Goal: Information Seeking & Learning: Learn about a topic

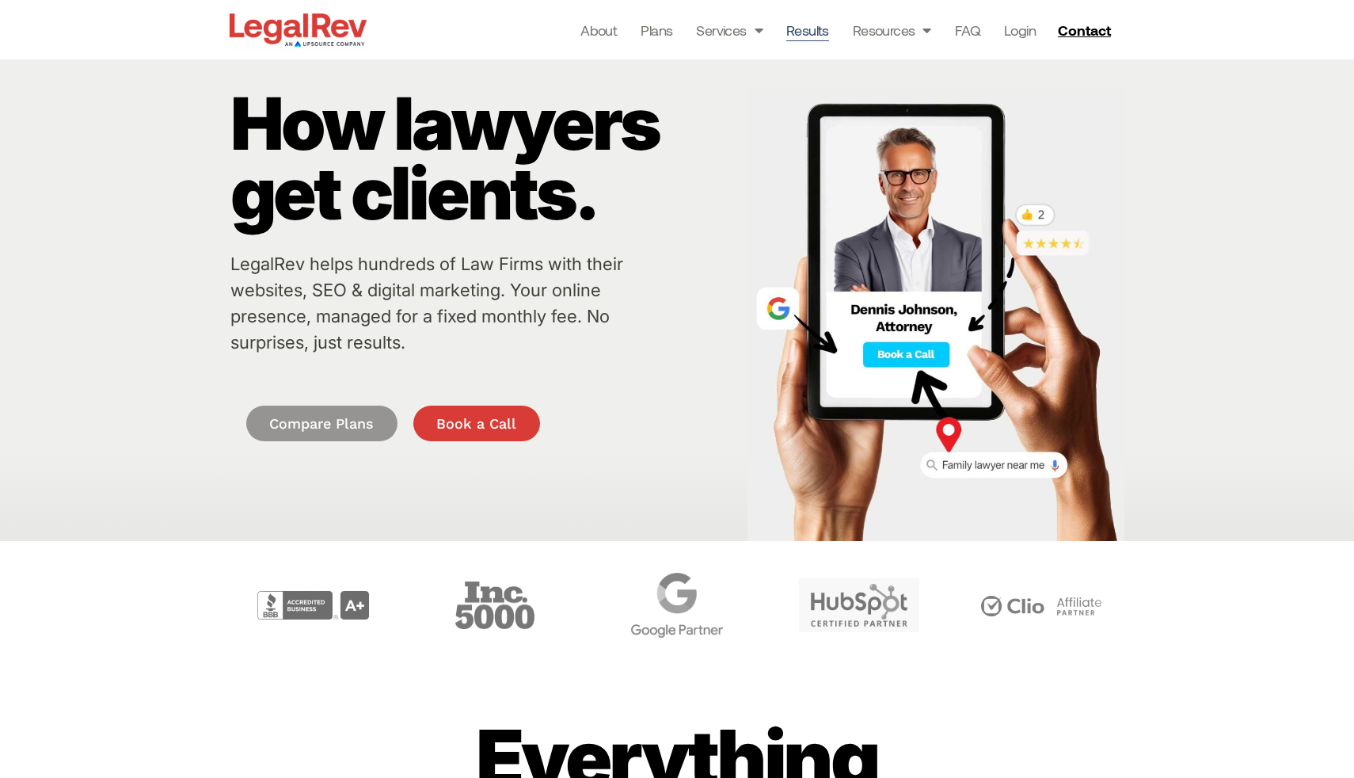
click at [811, 35] on link "Results" at bounding box center [807, 30] width 43 height 22
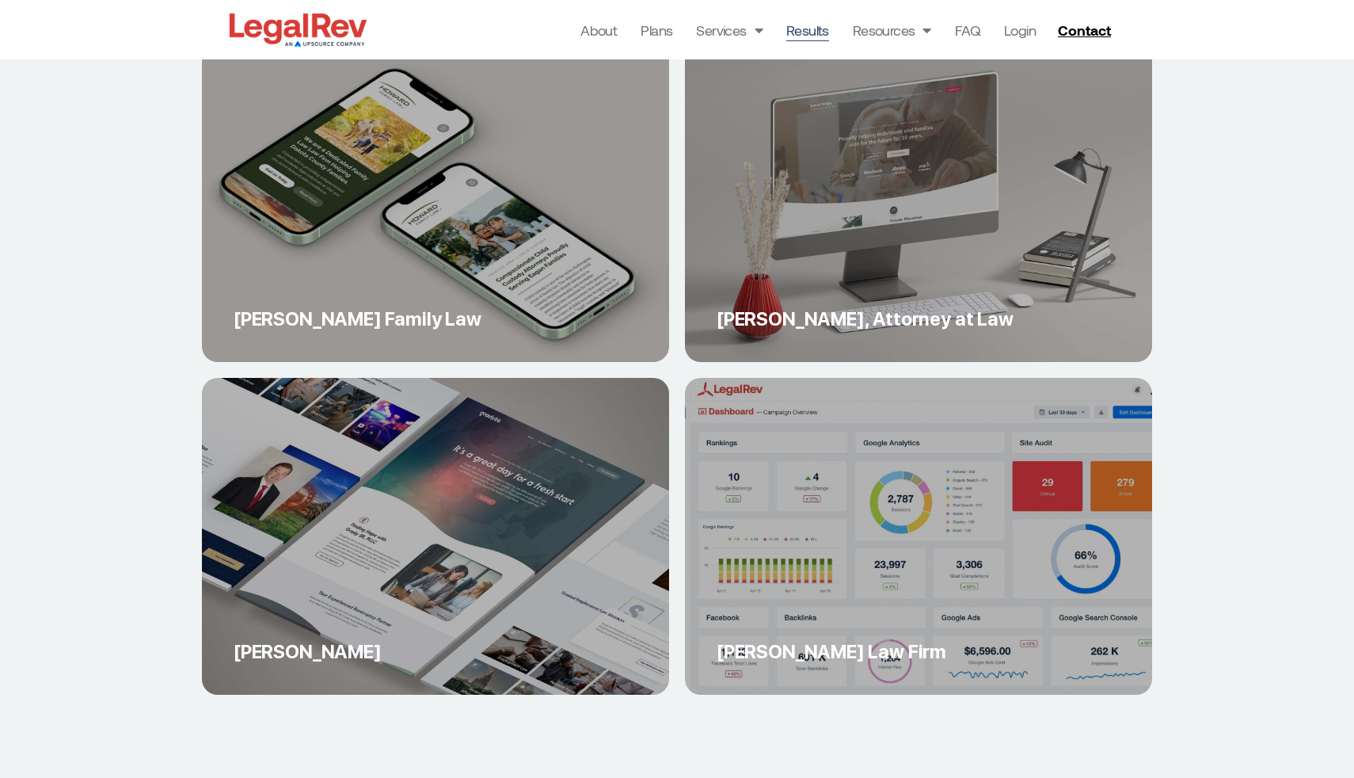
scroll to position [6461, 0]
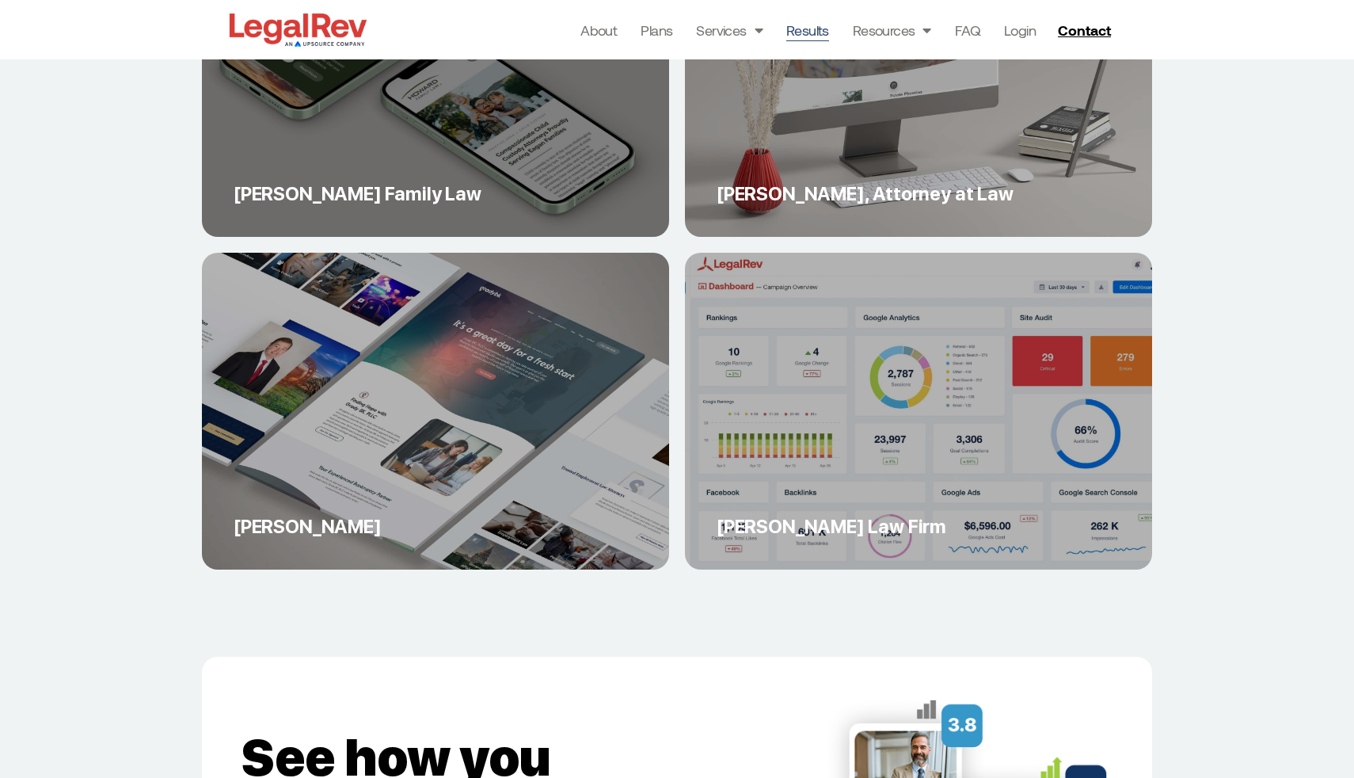
click at [615, 142] on link "[PERSON_NAME] Family Law" at bounding box center [435, 78] width 467 height 317
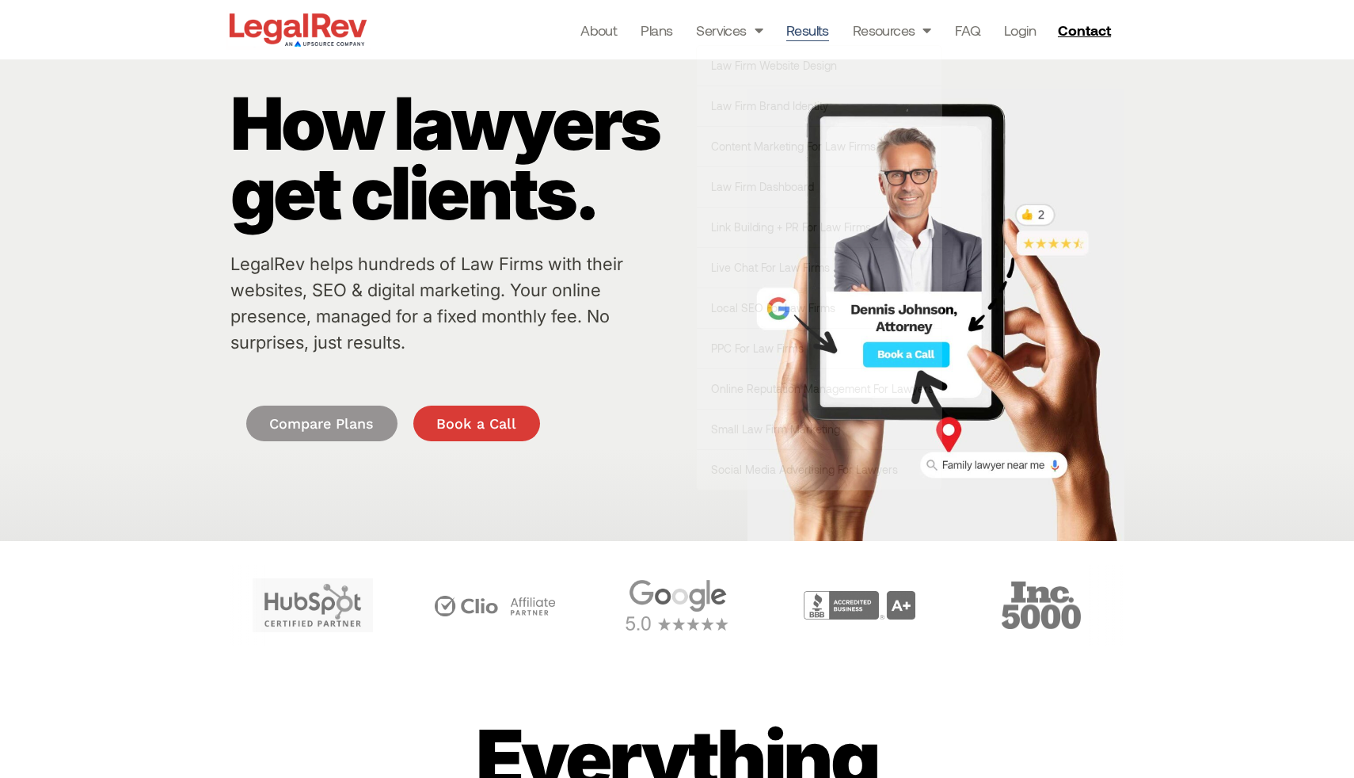
click at [803, 33] on link "Results" at bounding box center [807, 30] width 43 height 22
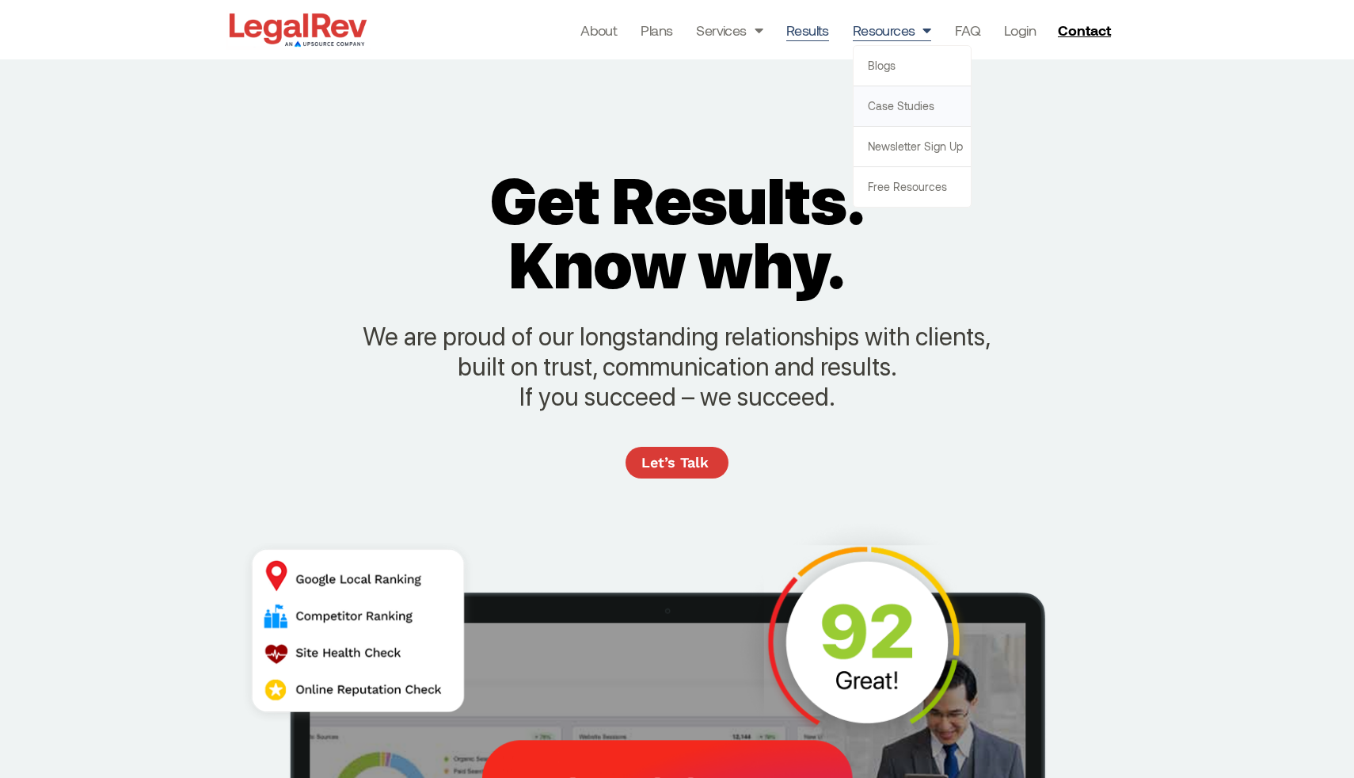
click at [904, 107] on link "Case Studies" at bounding box center [912, 106] width 117 height 40
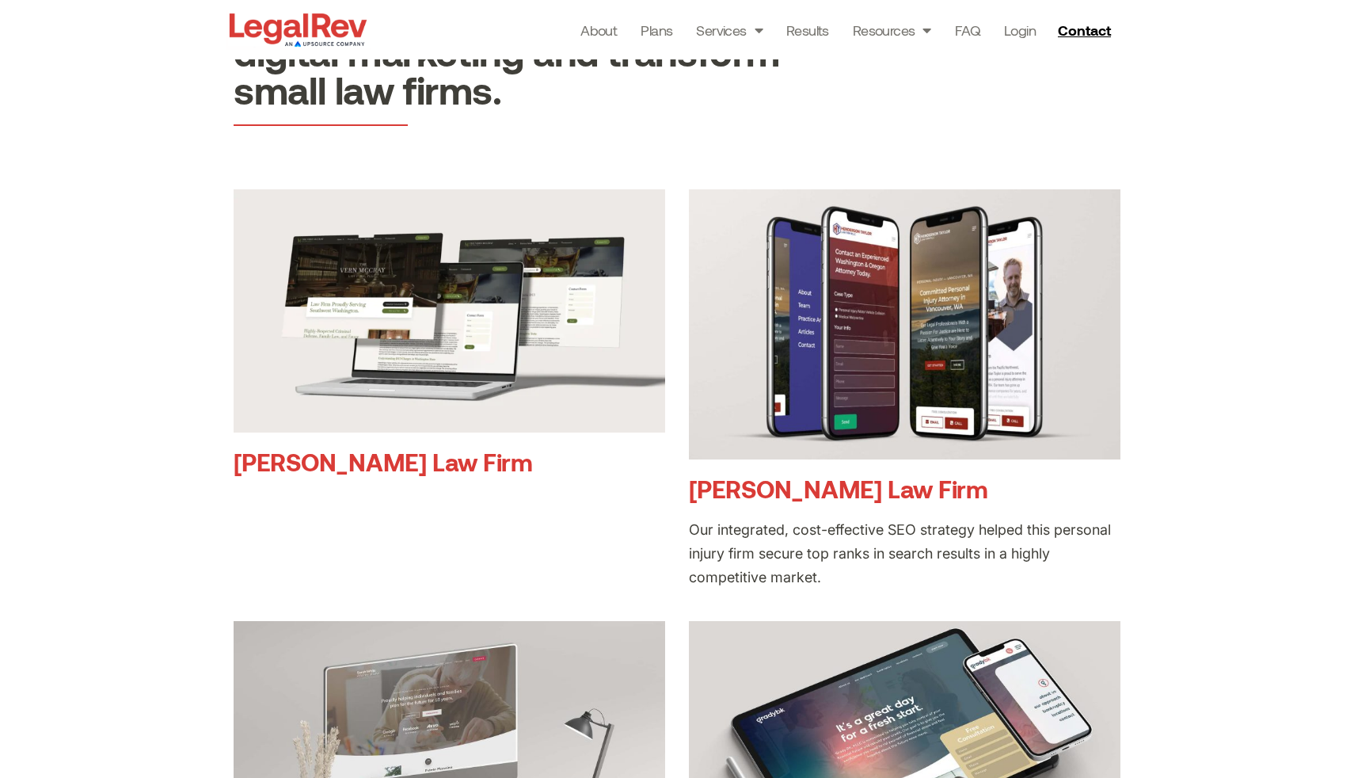
scroll to position [428, 0]
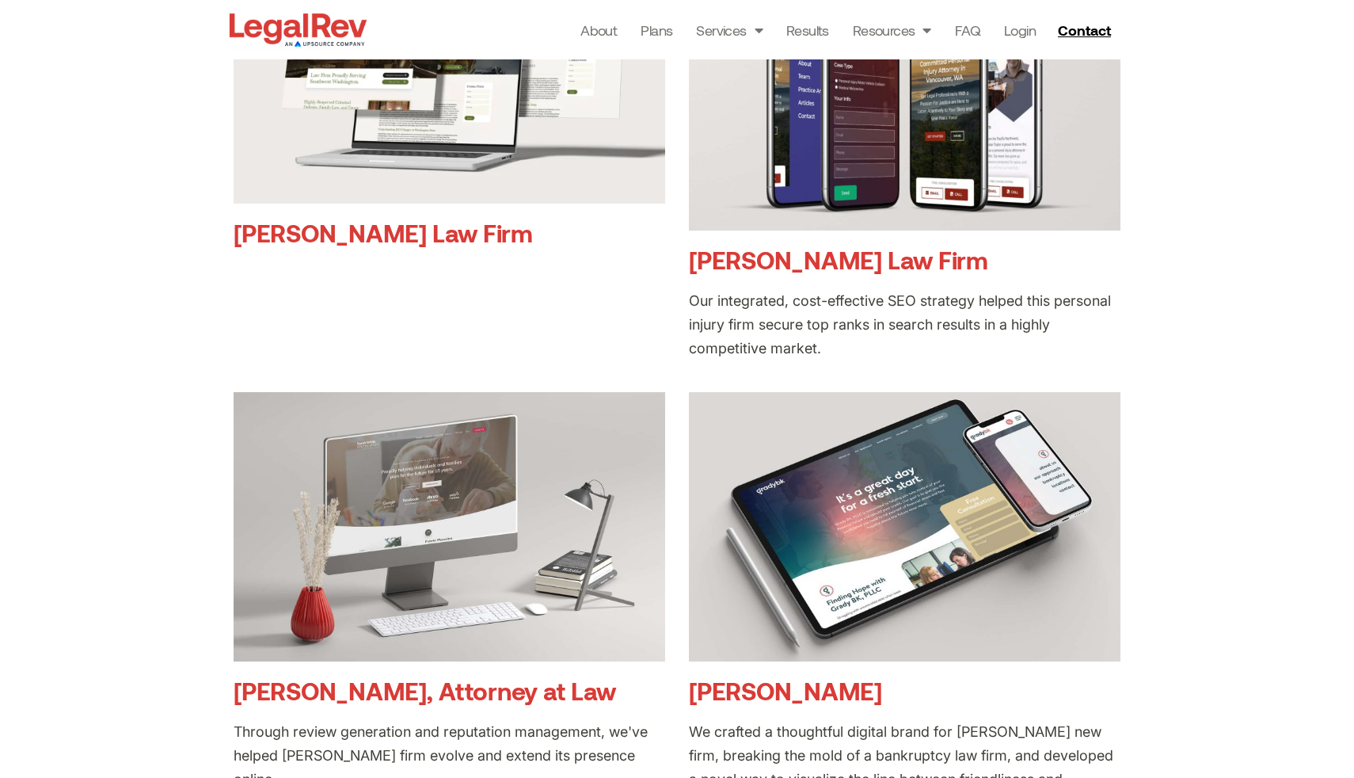
click at [397, 237] on link "[PERSON_NAME] Law Firm" at bounding box center [383, 232] width 299 height 29
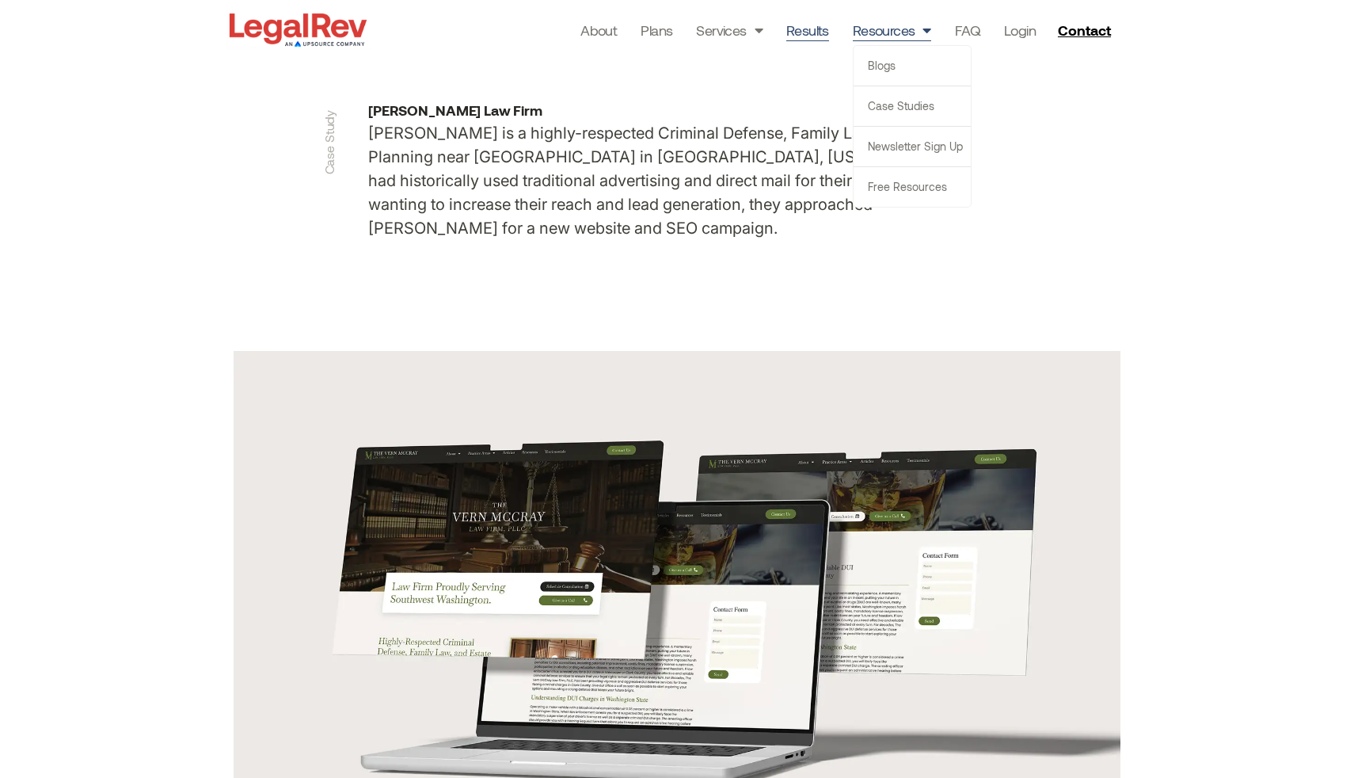
click at [810, 27] on link "Results" at bounding box center [807, 30] width 43 height 22
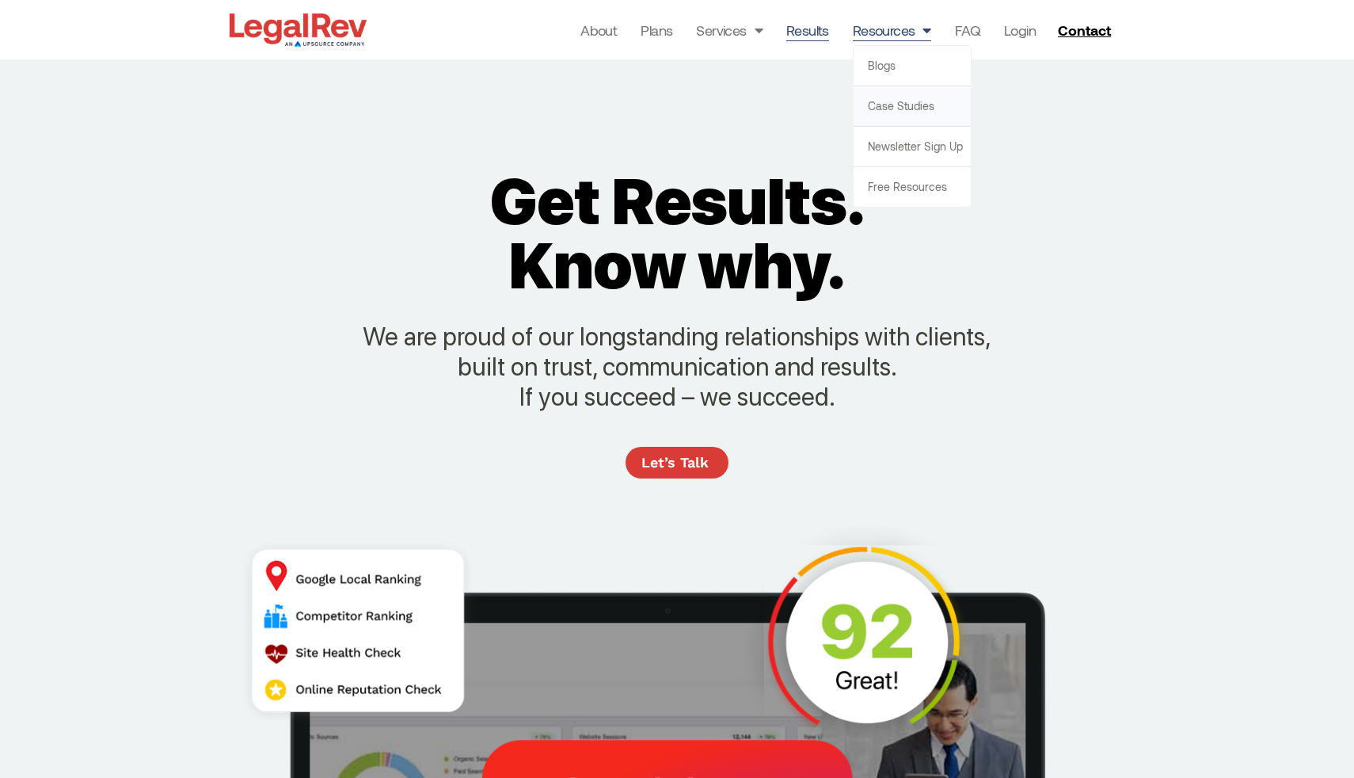
click at [919, 106] on link "Case Studies" at bounding box center [912, 106] width 117 height 40
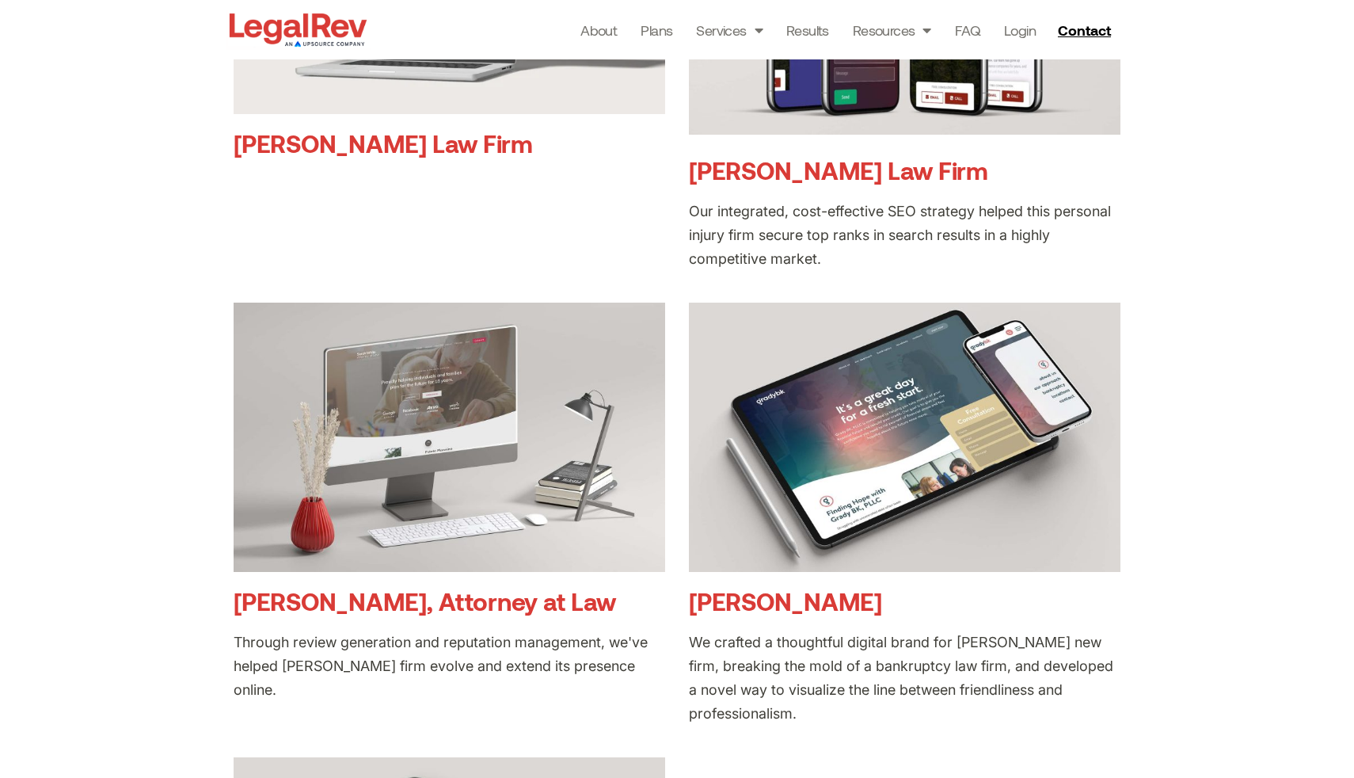
scroll to position [519, 0]
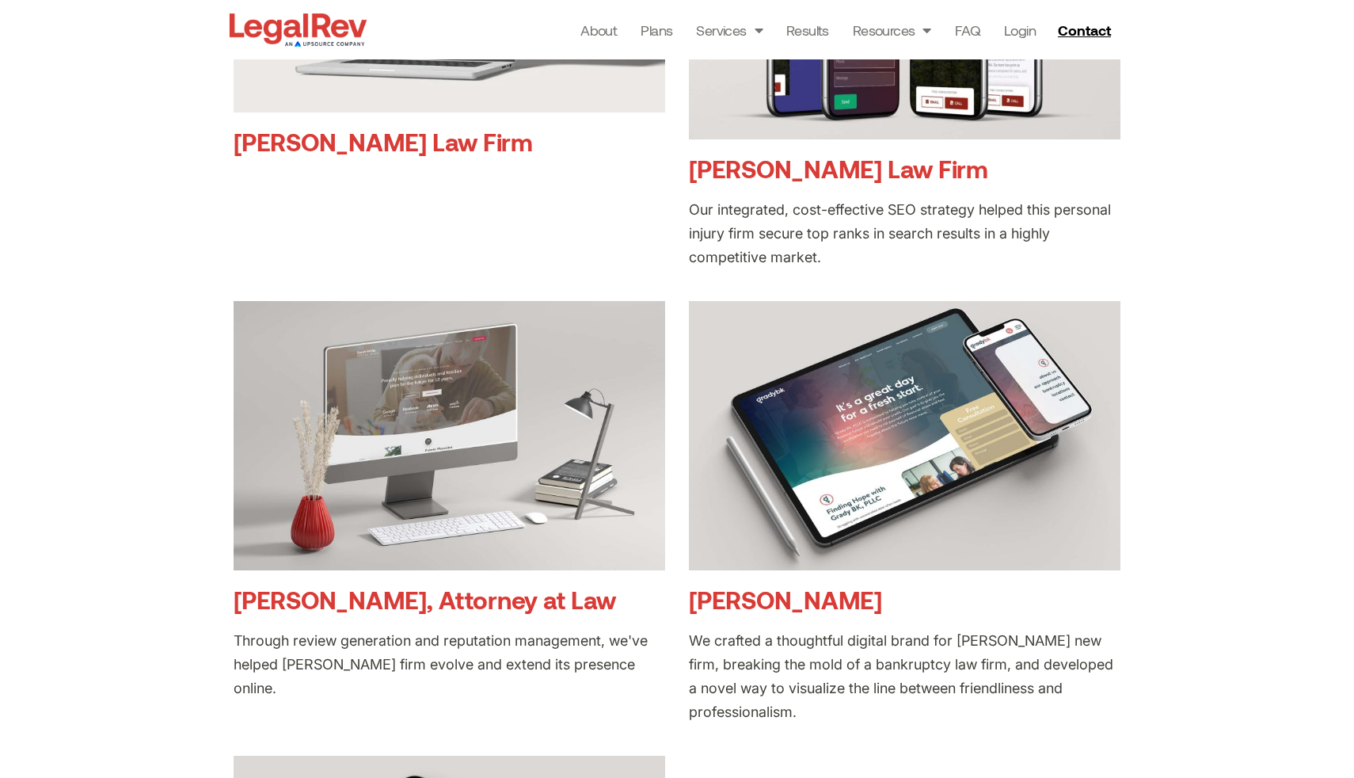
click at [899, 162] on link "[PERSON_NAME] Law Firm" at bounding box center [838, 168] width 299 height 29
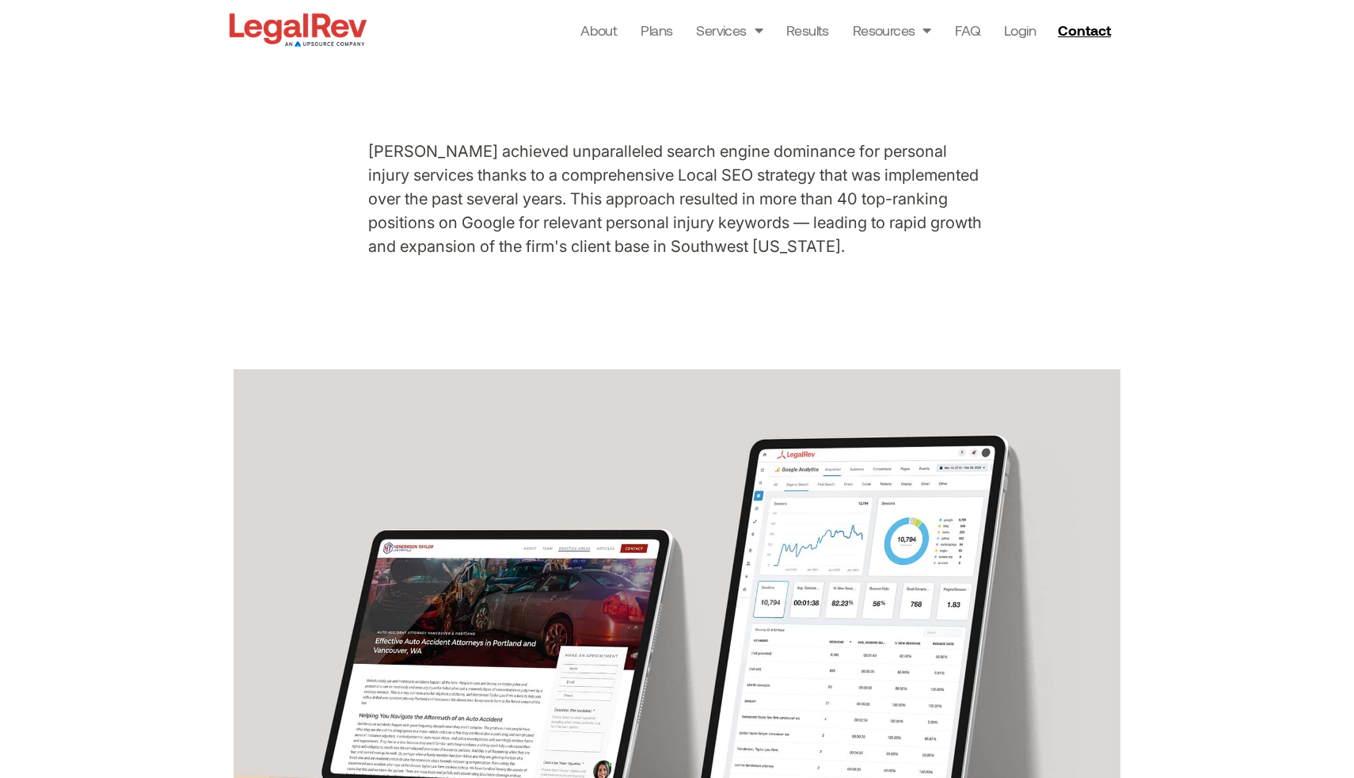
scroll to position [1395, 0]
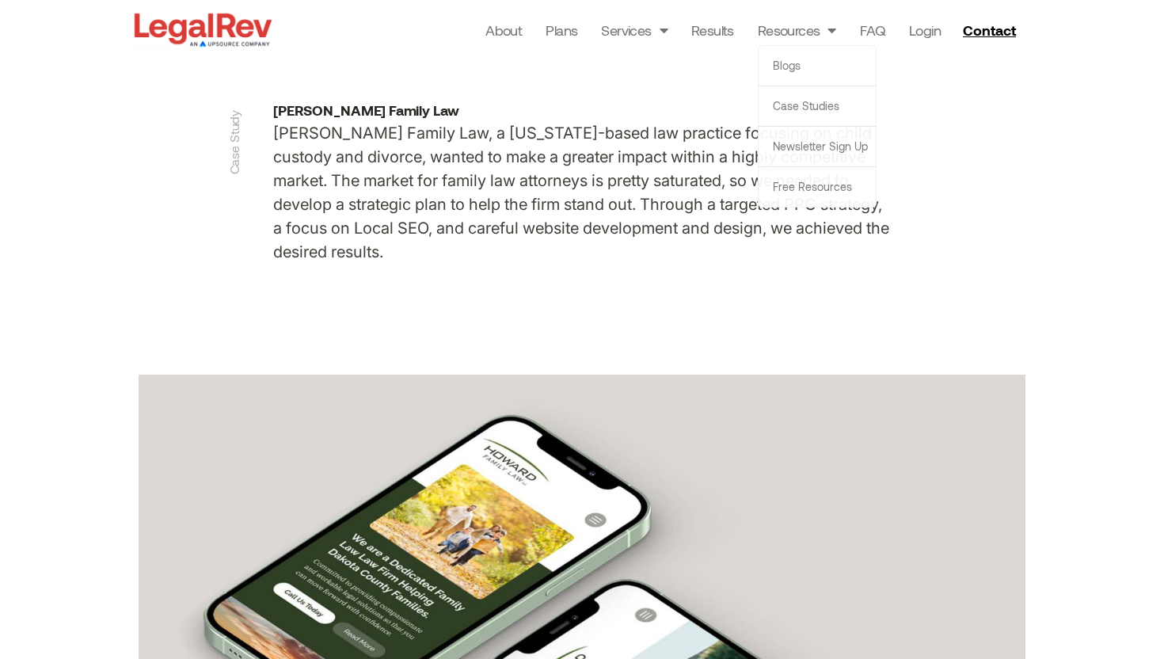
drag, startPoint x: 615, startPoint y: 159, endPoint x: 627, endPoint y: 154, distance: 12.8
click at [616, 158] on p "[PERSON_NAME] Family Law, a [US_STATE]-based law practice focusing on child cus…" at bounding box center [582, 192] width 618 height 143
click at [804, 97] on link "Case Studies" at bounding box center [817, 106] width 117 height 40
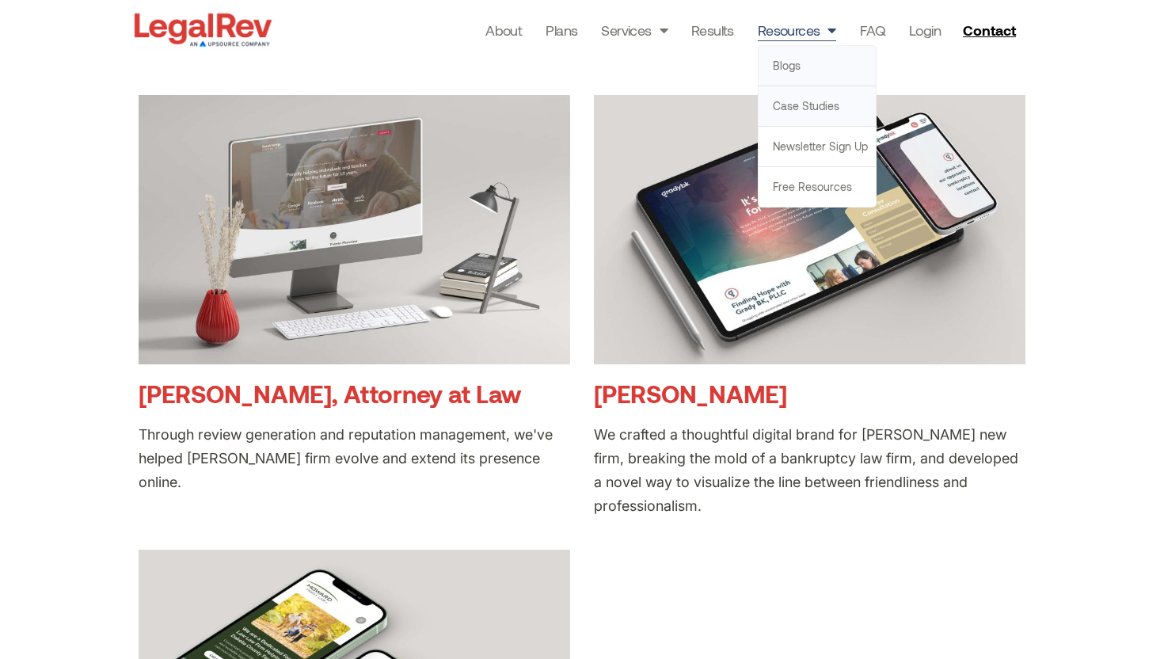
scroll to position [725, 0]
click at [809, 185] on link "Free Resources" at bounding box center [817, 187] width 117 height 40
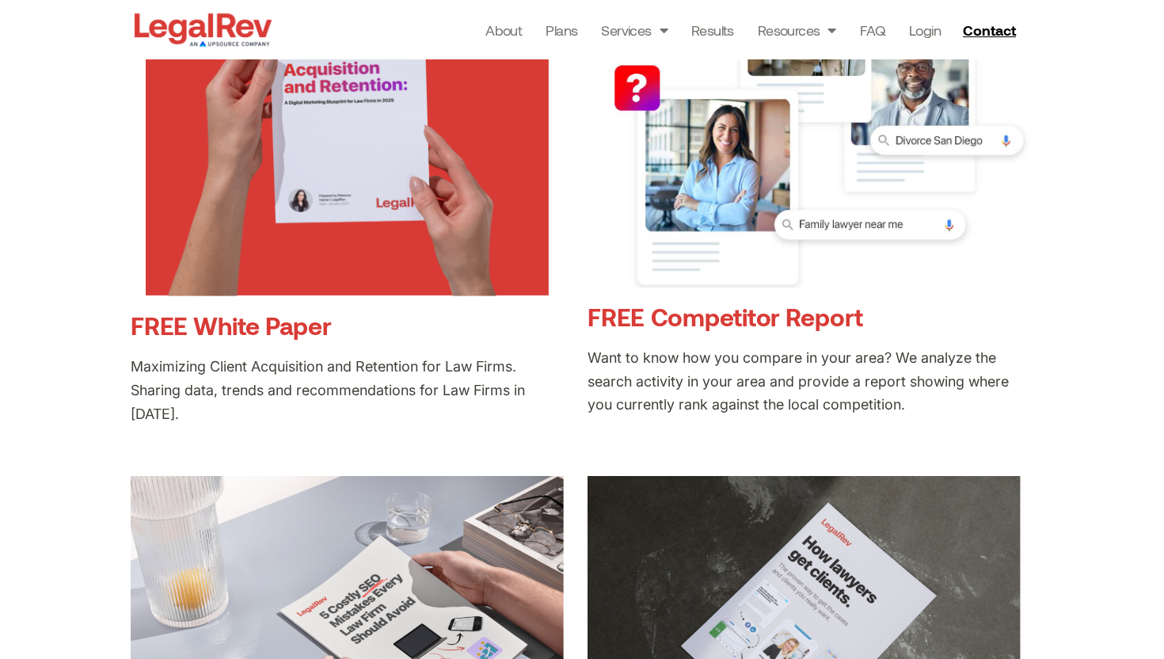
scroll to position [444, 0]
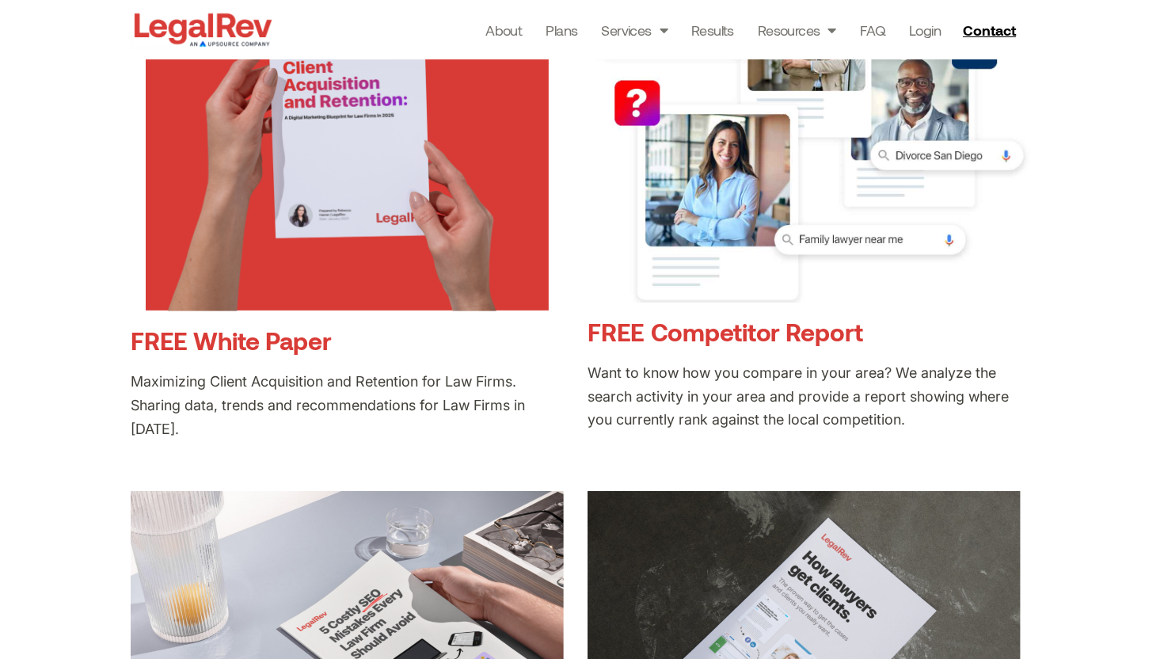
click at [727, 325] on link "FREE Competitor Report" at bounding box center [726, 331] width 276 height 29
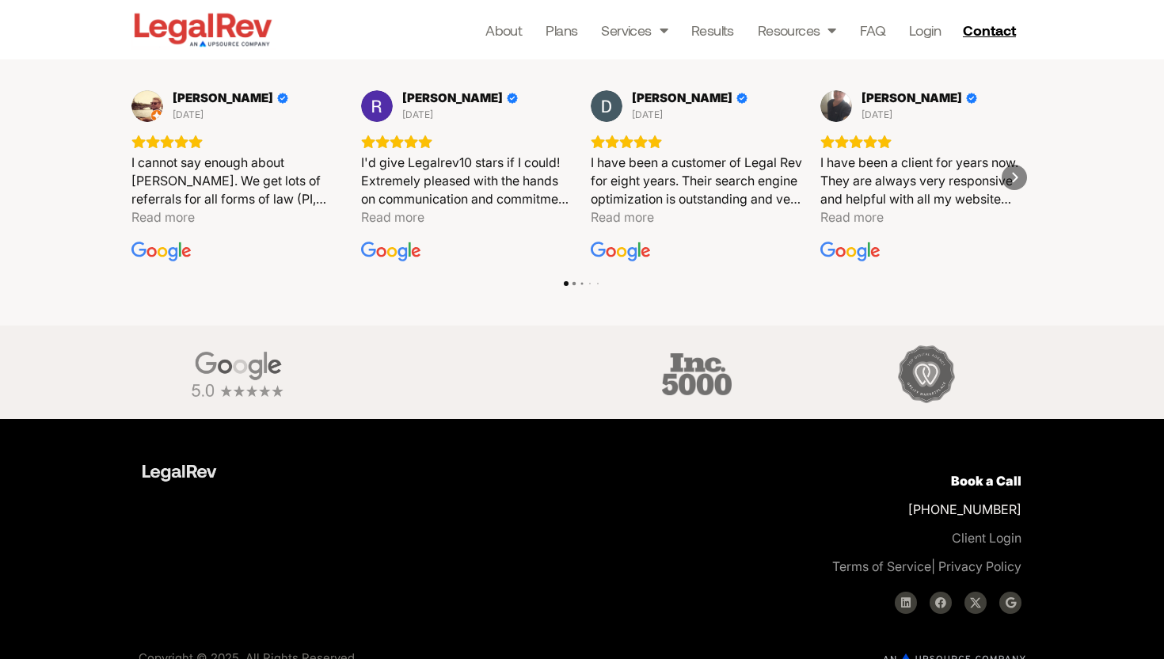
scroll to position [620, 0]
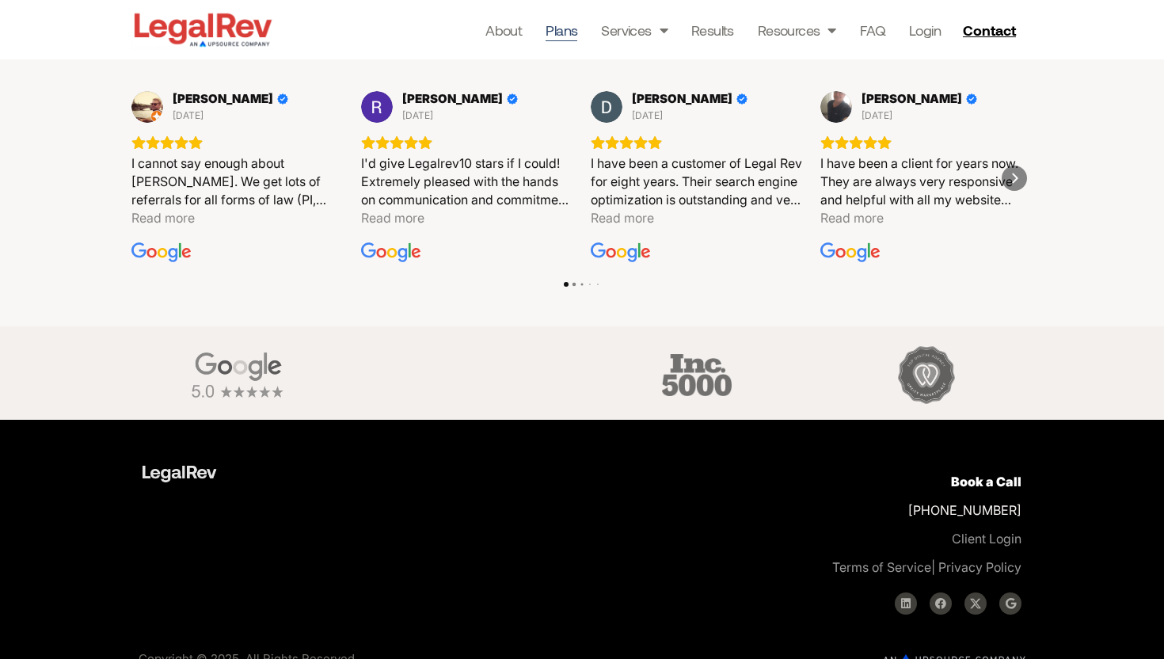
click at [569, 38] on link "Plans" at bounding box center [562, 30] width 32 height 22
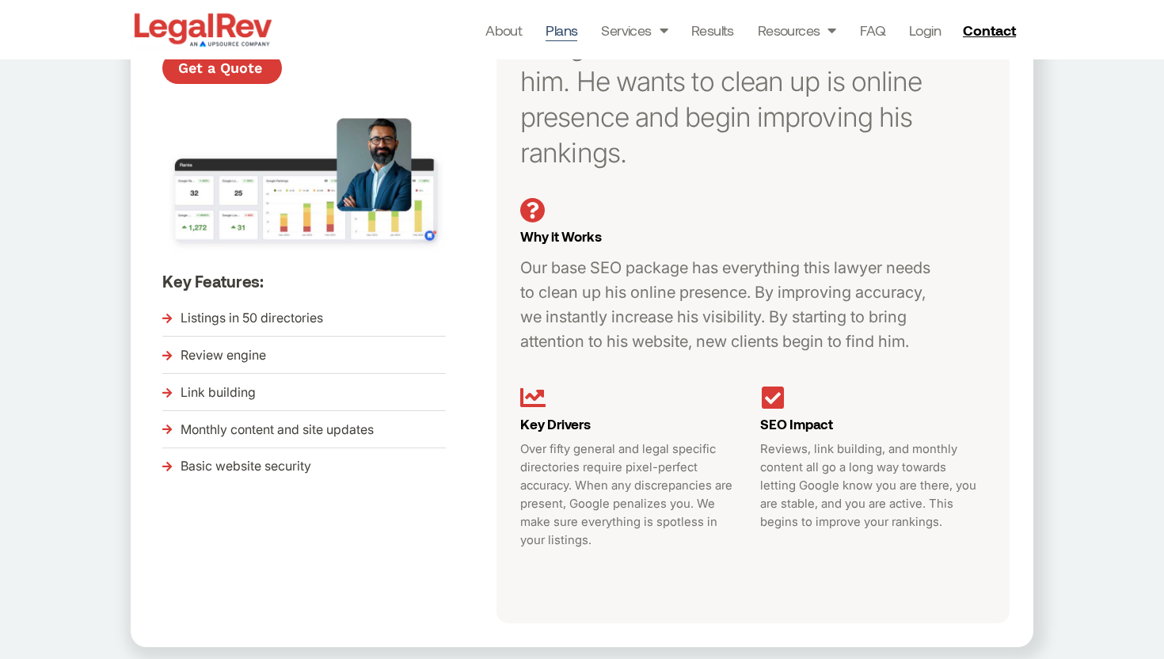
scroll to position [21, 0]
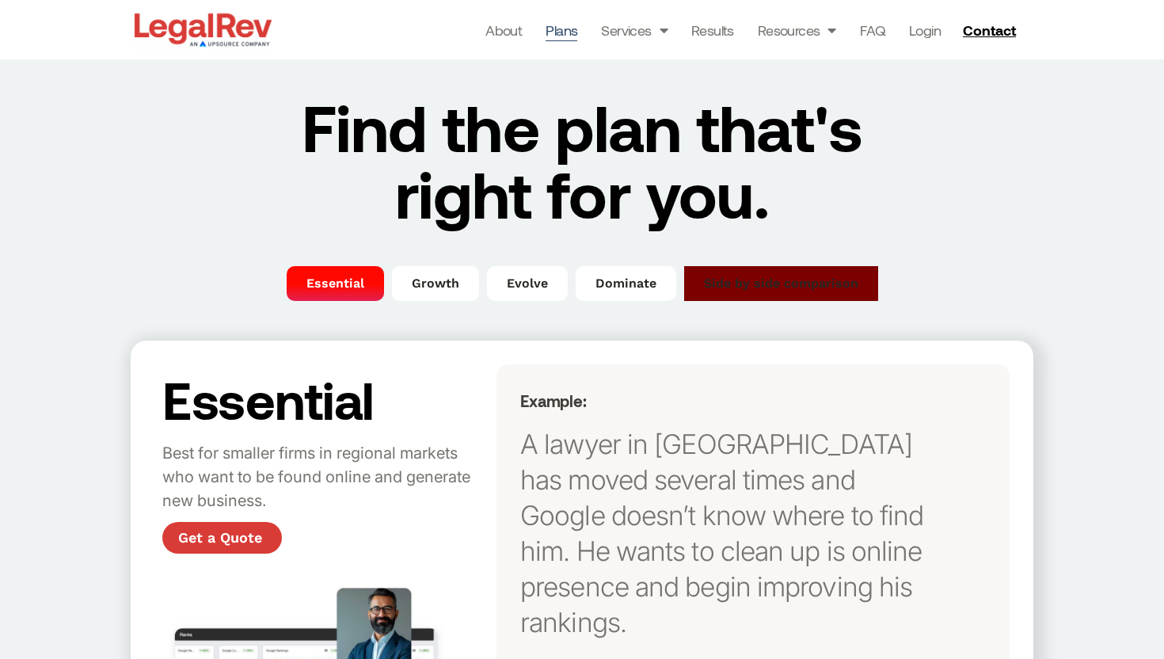
click at [718, 286] on span "Side by side comparison" at bounding box center [781, 283] width 154 height 19
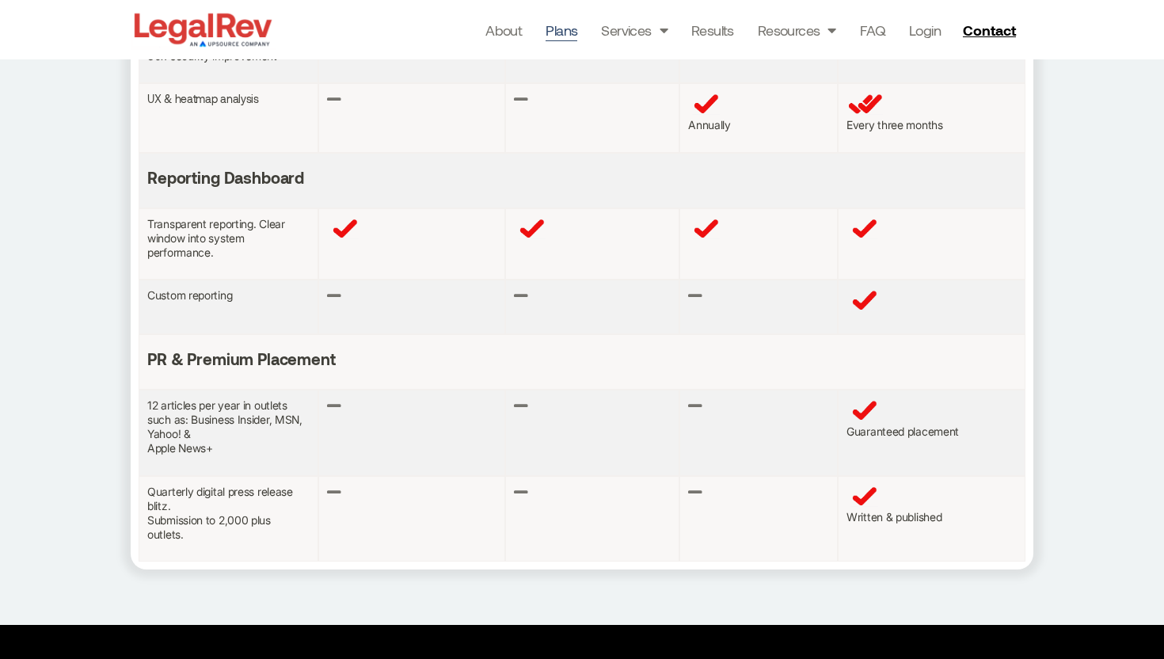
scroll to position [1657, 0]
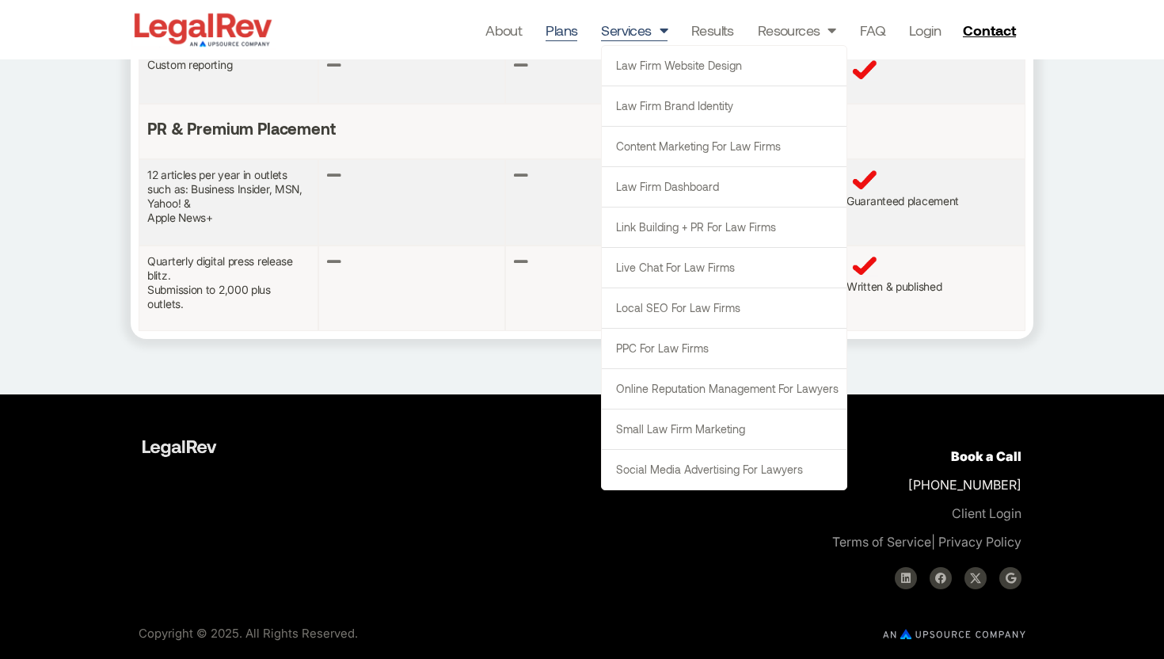
click at [630, 32] on link "Services" at bounding box center [634, 30] width 67 height 22
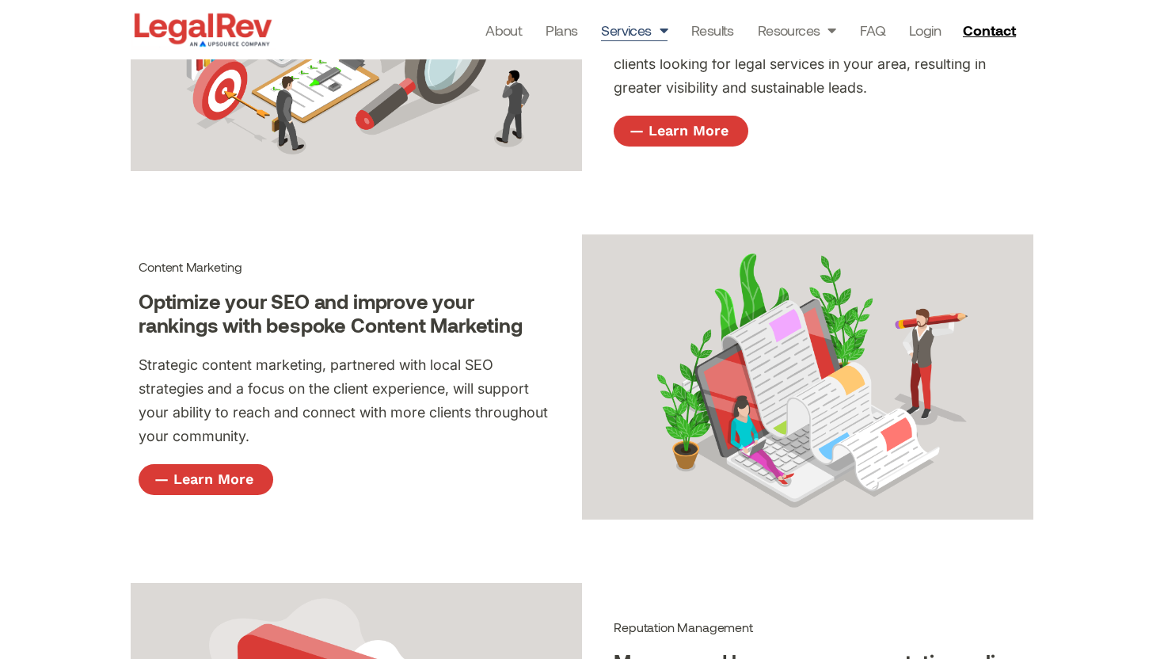
scroll to position [2299, 0]
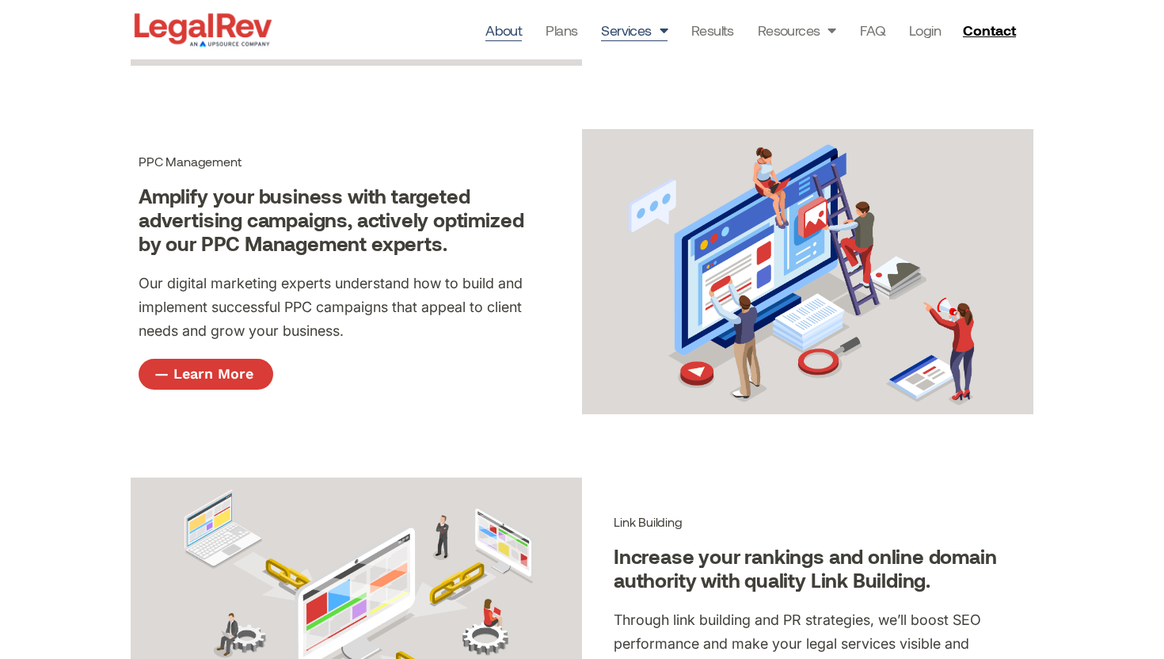
click at [517, 28] on link "About" at bounding box center [503, 30] width 36 height 22
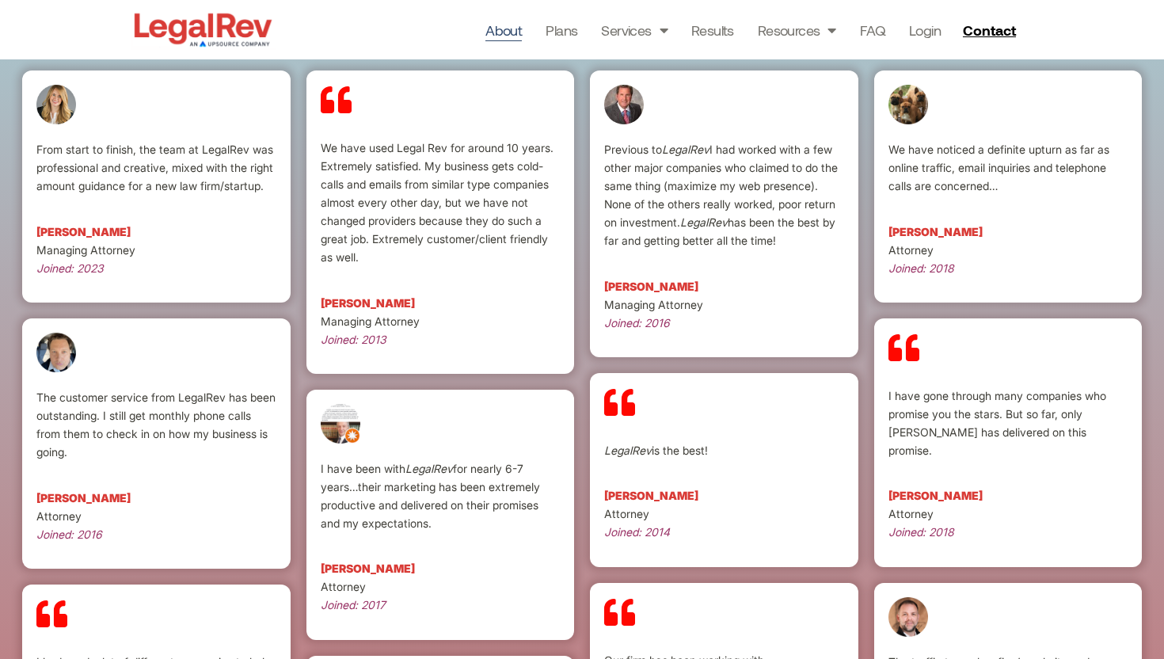
scroll to position [2836, 0]
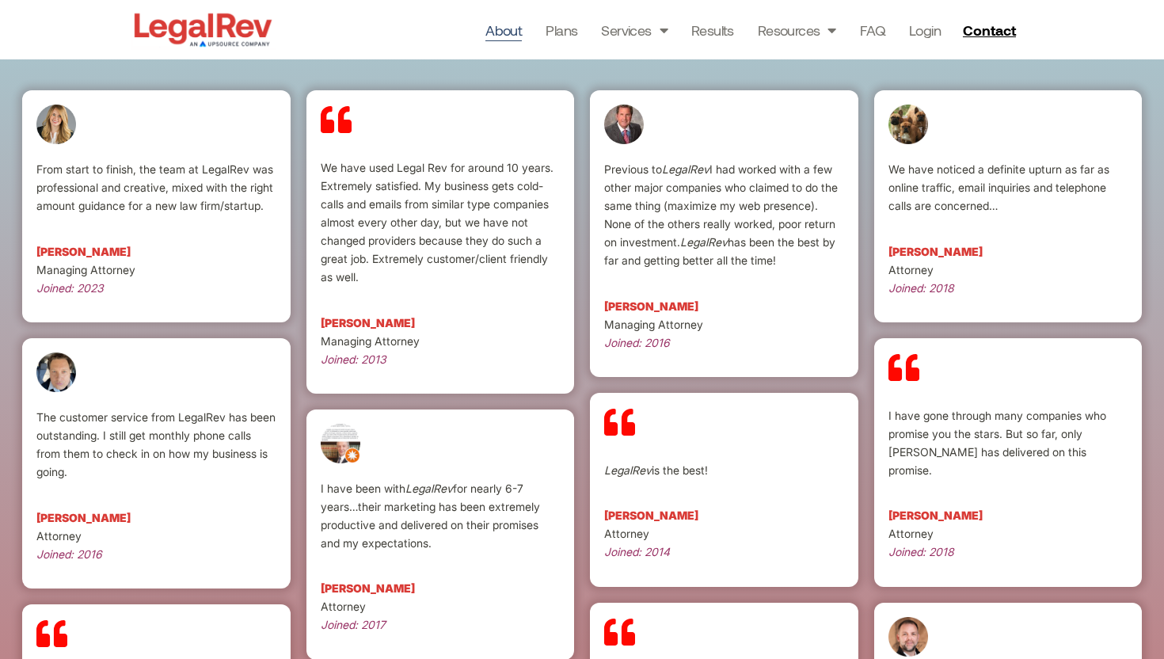
click at [629, 256] on p "Previous to LegalRev I had worked with a few other major companies who claimed …" at bounding box center [724, 214] width 240 height 109
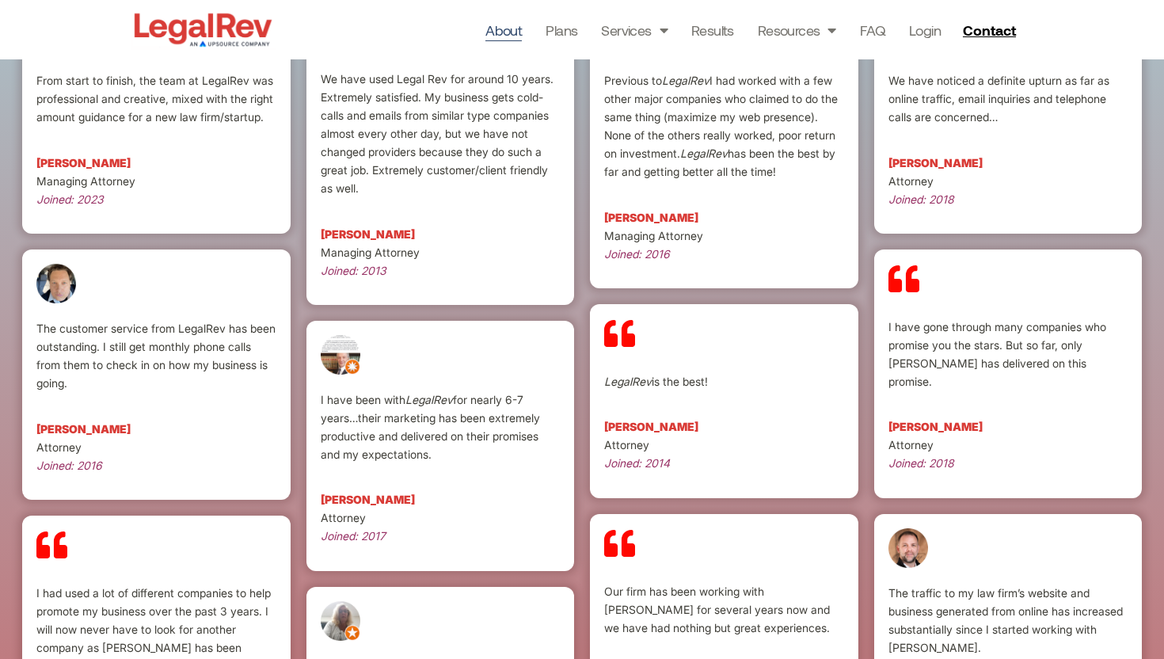
scroll to position [2940, 0]
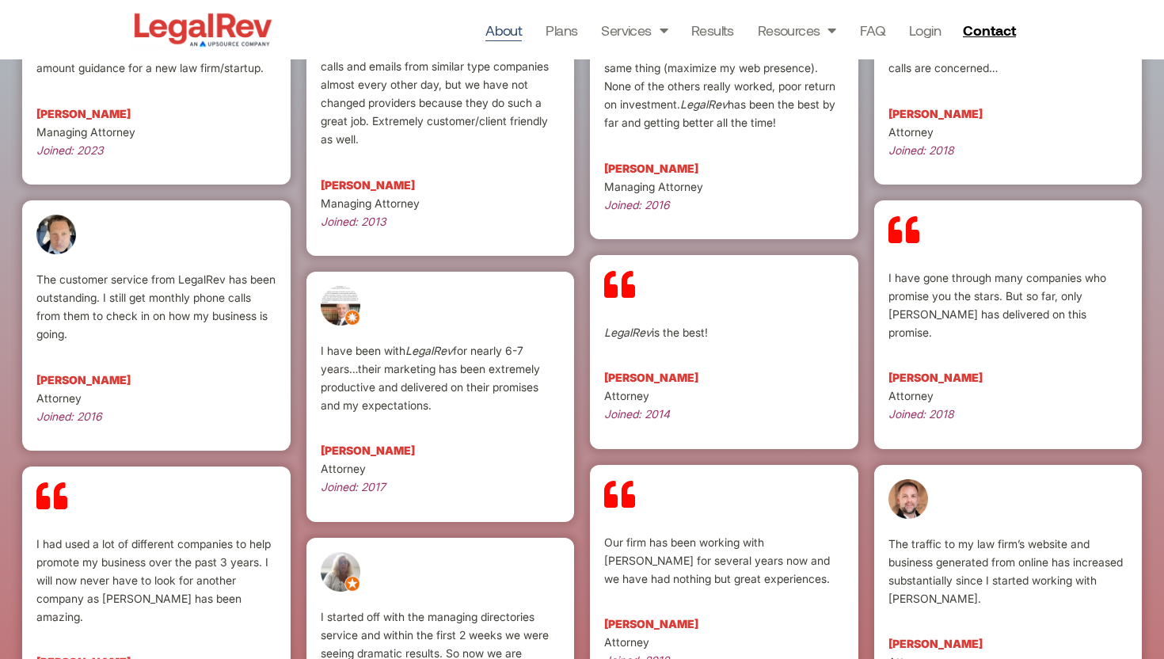
drag, startPoint x: 470, startPoint y: 414, endPoint x: 318, endPoint y: 324, distance: 176.8
click at [314, 315] on div "I have been with LegalRev for nearly 6-7 years…their marketing has been extreme…" at bounding box center [440, 397] width 268 height 250
click at [440, 377] on p "I have been with LegalRev for nearly 6-7 years…their marketing has been extreme…" at bounding box center [441, 377] width 240 height 73
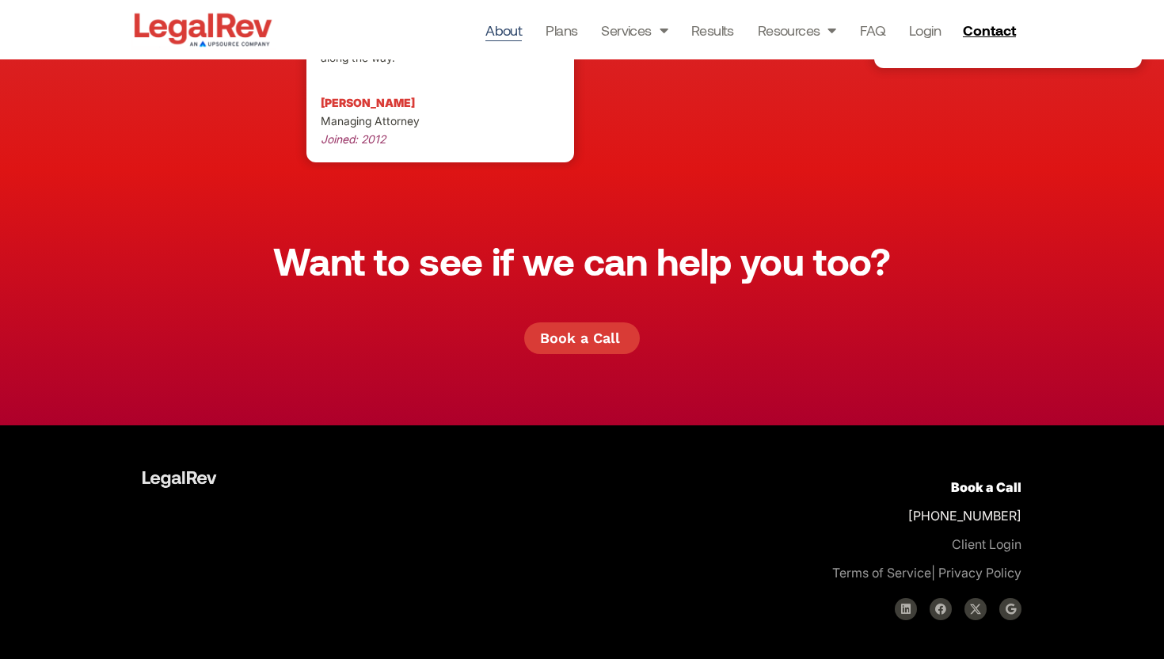
scroll to position [4462, 0]
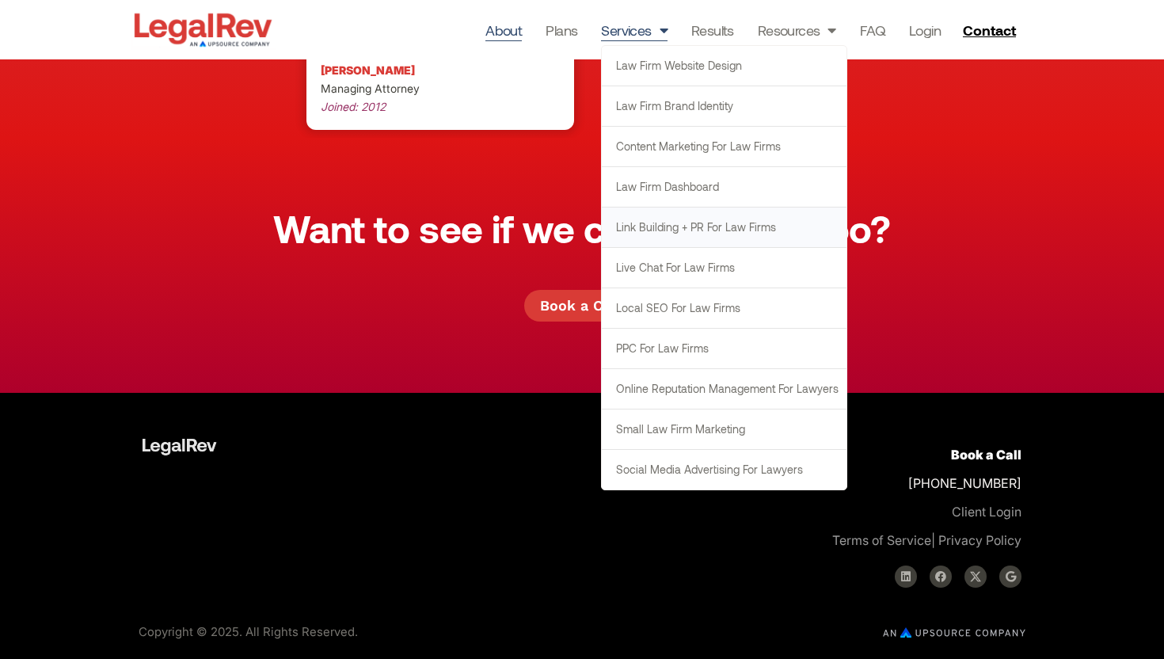
click at [745, 232] on link "Link Building + PR for Law Firms" at bounding box center [724, 227] width 245 height 40
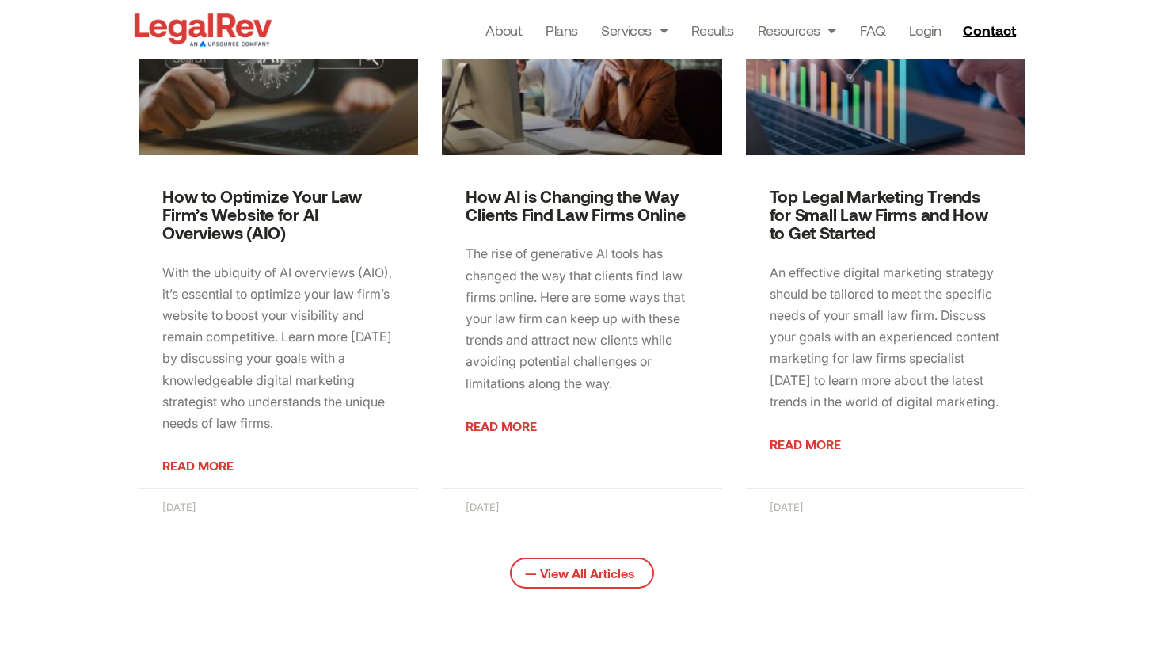
scroll to position [2503, 0]
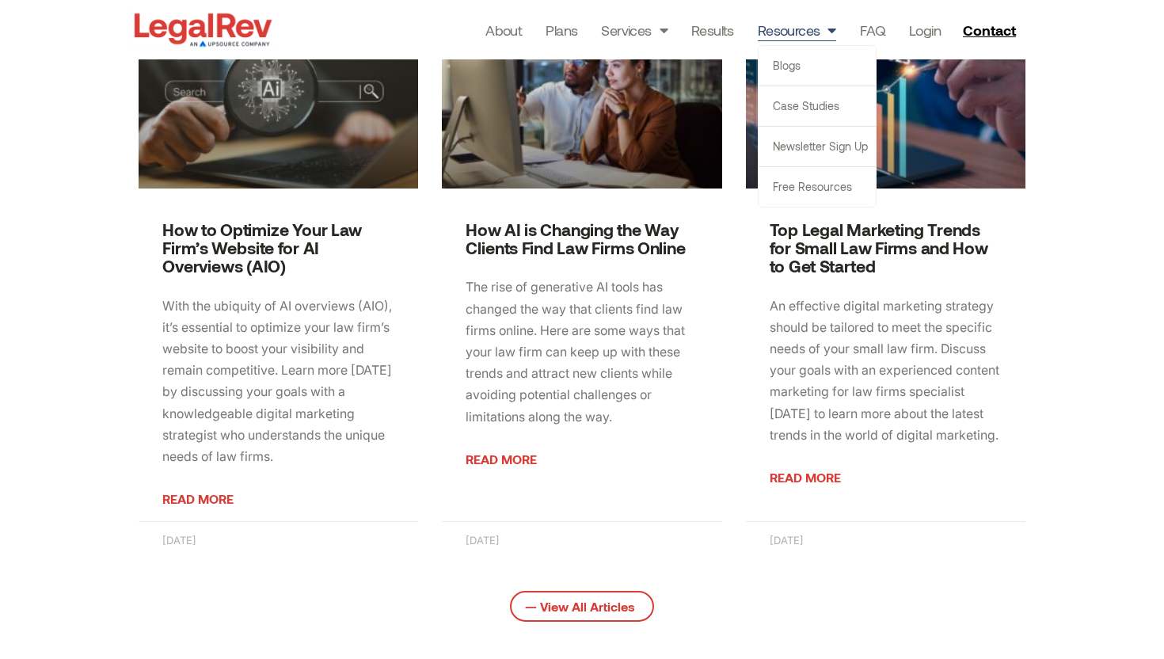
click at [815, 25] on link "Resources" at bounding box center [797, 30] width 78 height 22
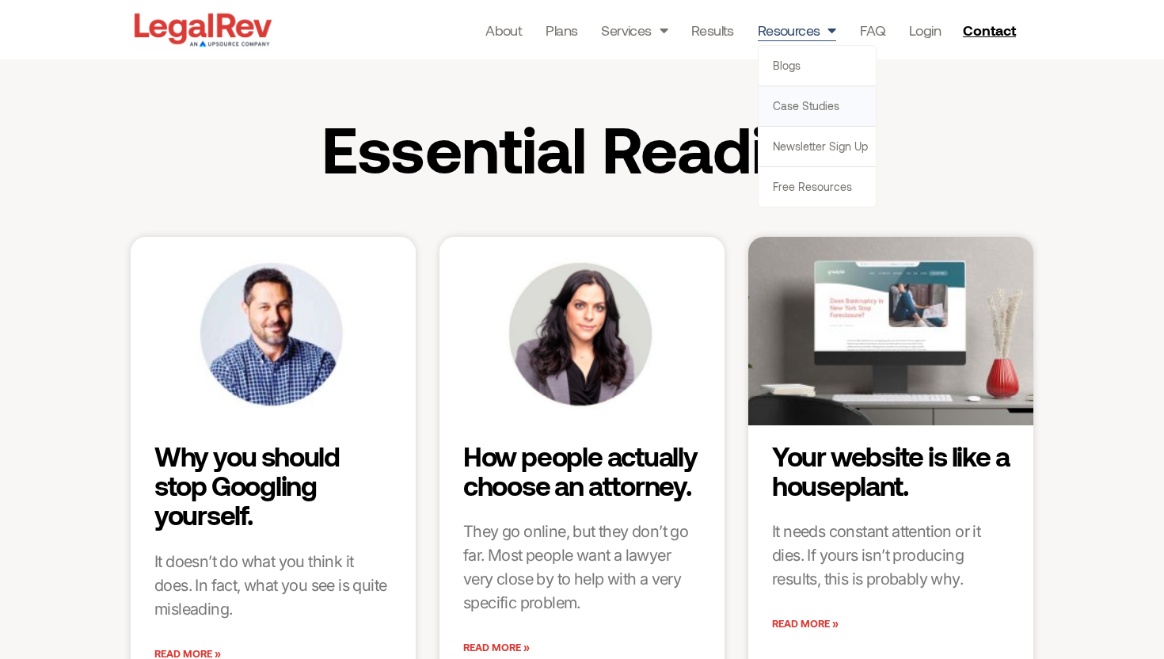
click at [812, 99] on link "Case Studies" at bounding box center [817, 106] width 117 height 40
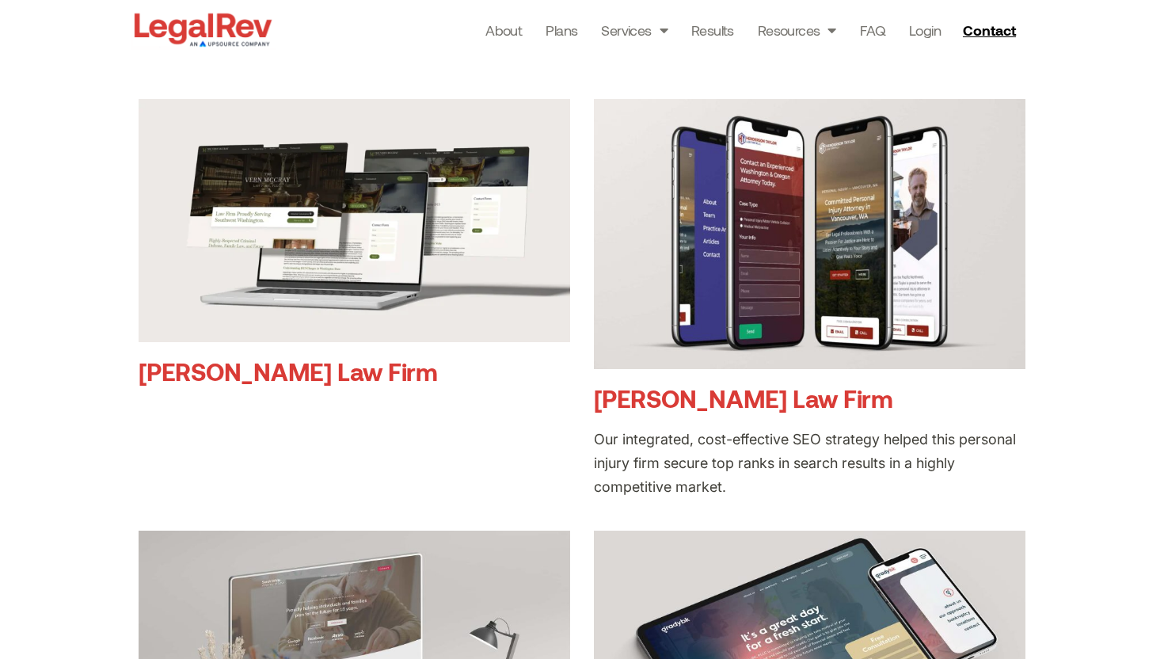
scroll to position [321, 0]
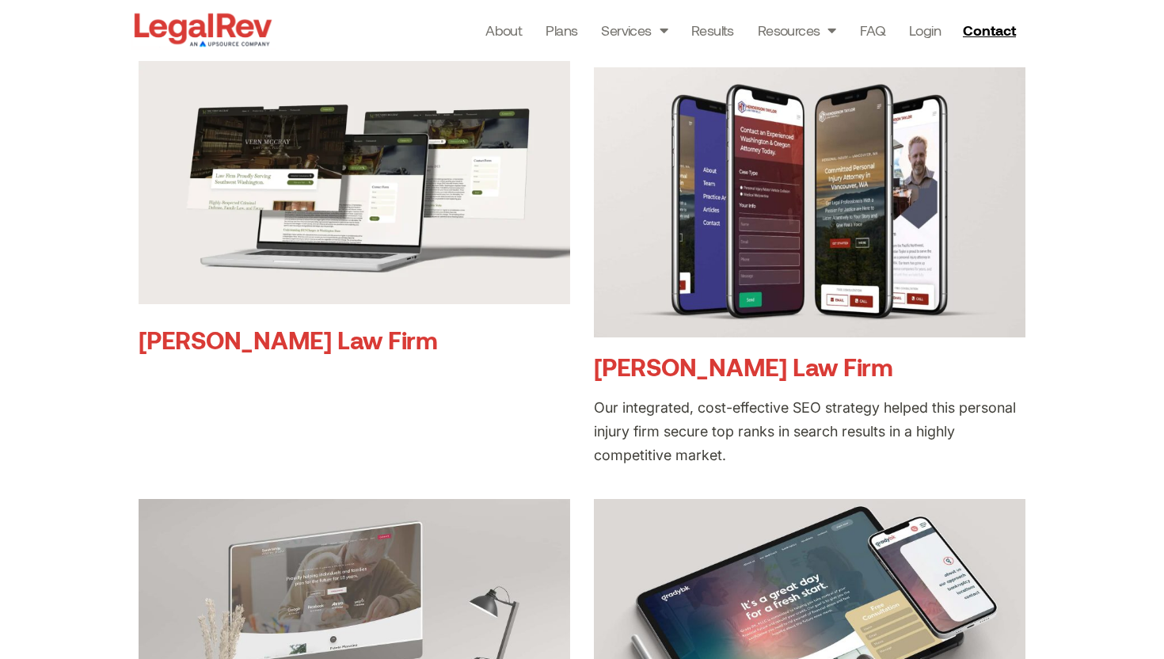
click at [428, 272] on img at bounding box center [355, 182] width 432 height 243
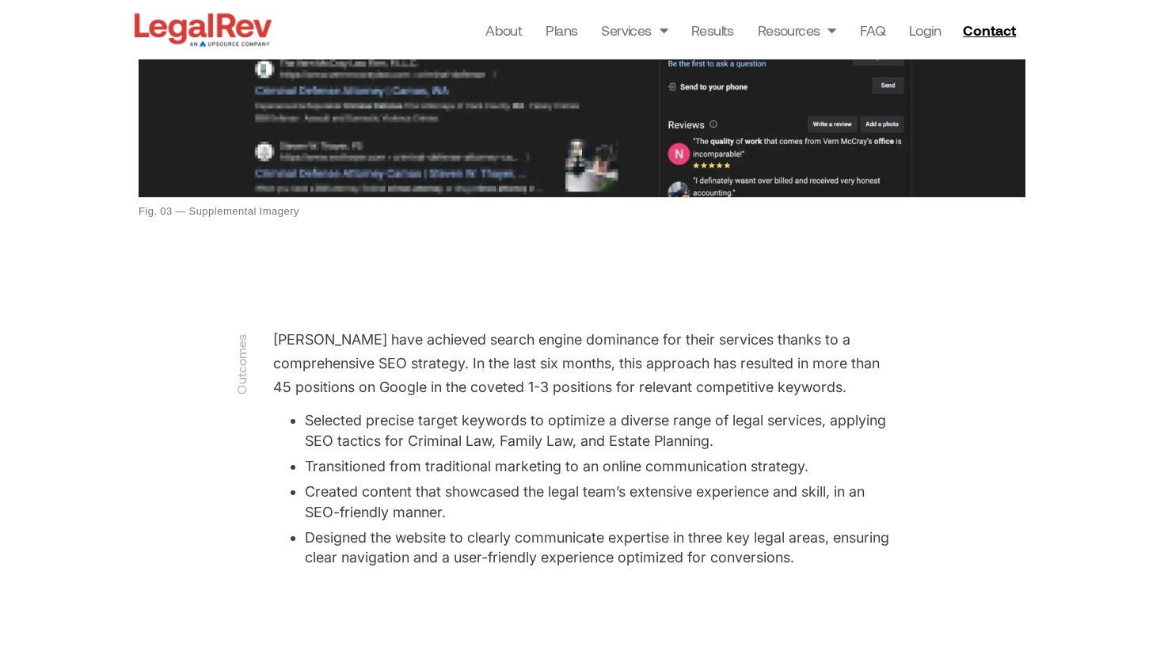
scroll to position [2907, 0]
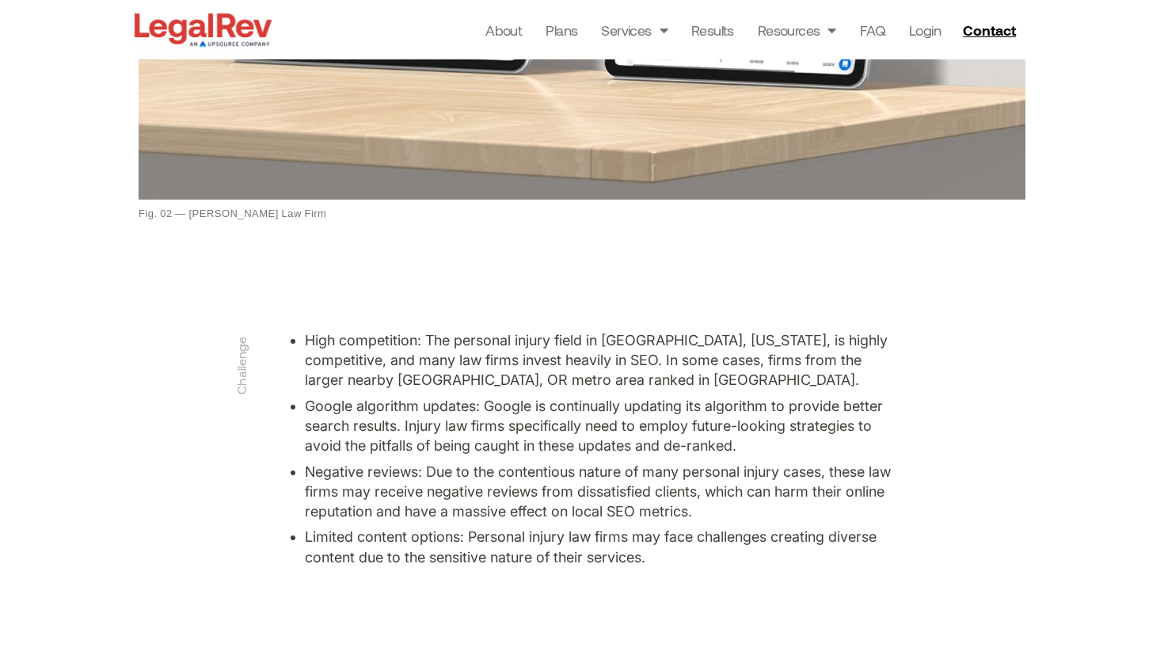
scroll to position [1667, 0]
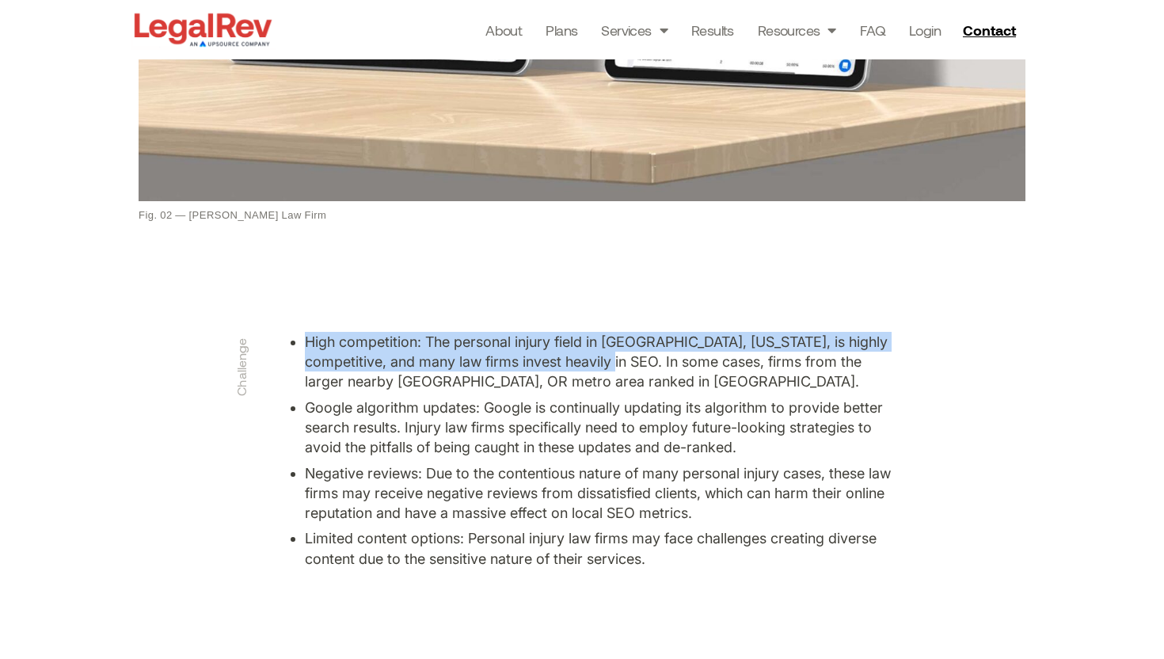
drag, startPoint x: 348, startPoint y: 346, endPoint x: 668, endPoint y: 360, distance: 320.2
click at [668, 360] on li "High competition: The personal injury field in Vancouver, Washington, is highly…" at bounding box center [598, 362] width 586 height 60
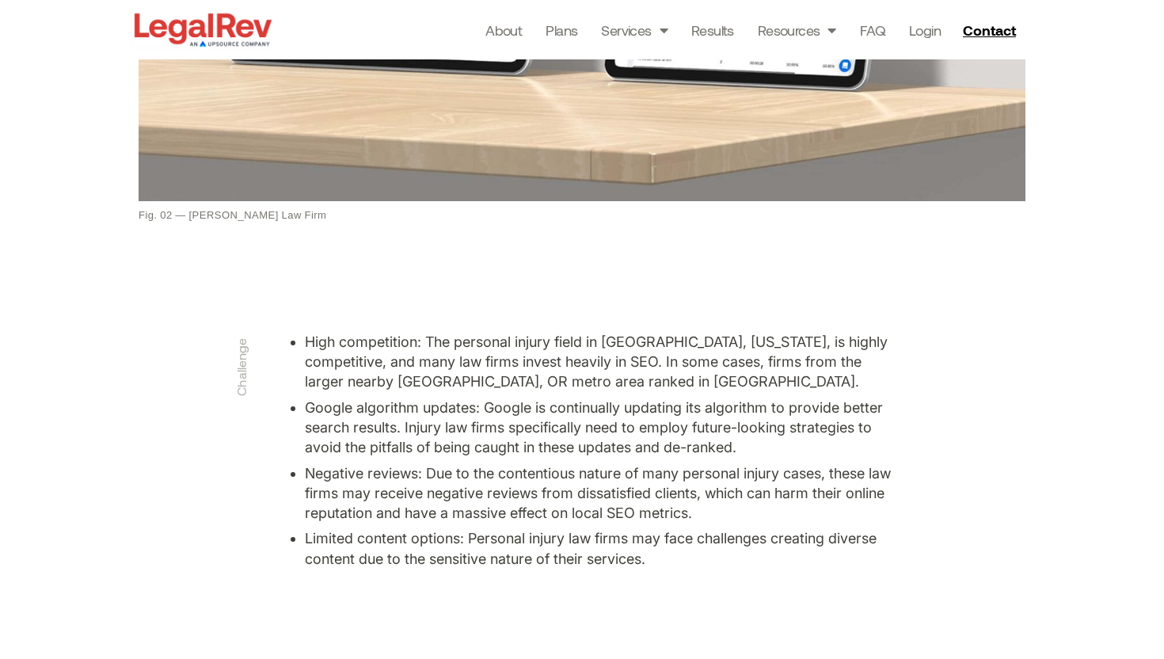
click at [738, 381] on li "High competition: The personal injury field in Vancouver, Washington, is highly…" at bounding box center [598, 362] width 586 height 60
drag, startPoint x: 736, startPoint y: 381, endPoint x: 344, endPoint y: 316, distance: 397.3
click at [234, 309] on div "Case Study Henderson Taylor Law Firm Henderson Taylor operates as a personal in…" at bounding box center [582, 295] width 1164 height 3924
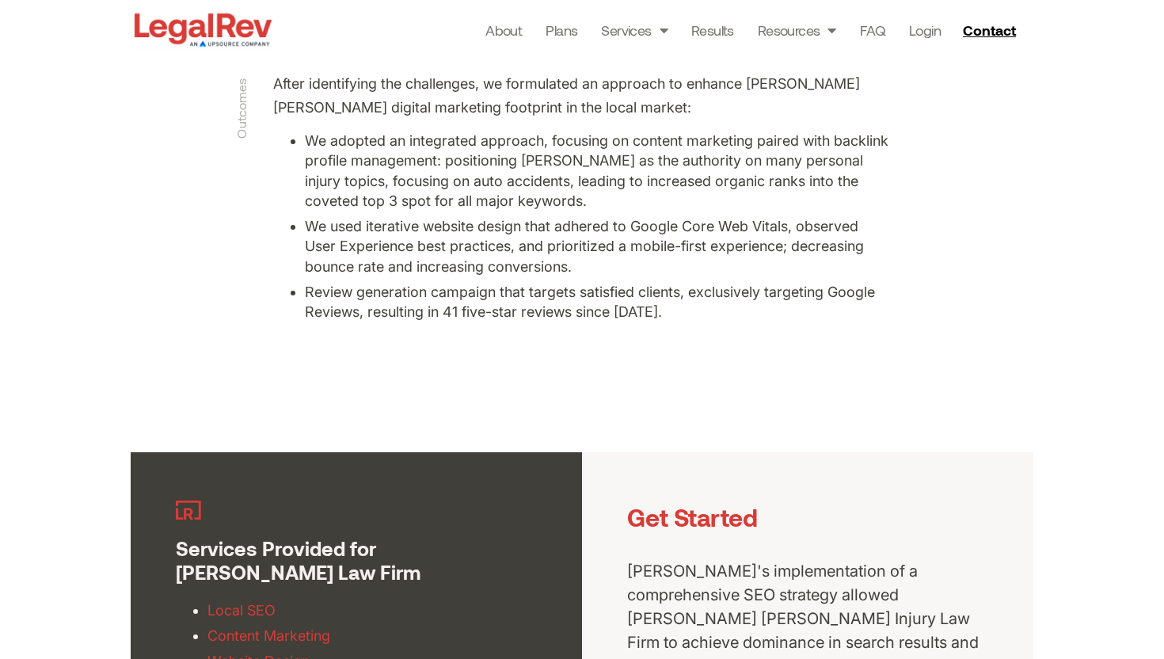
scroll to position [2909, 0]
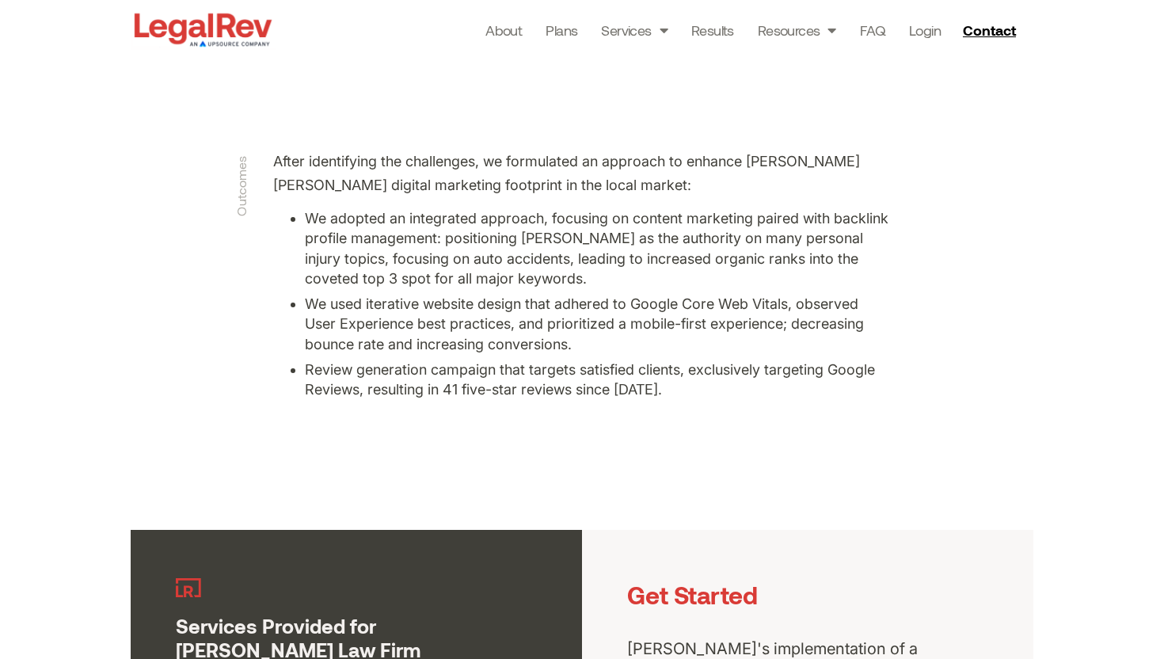
drag, startPoint x: 757, startPoint y: 396, endPoint x: 296, endPoint y: 362, distance: 462.1
click at [229, 361] on section "After identifying the challenges, we formulated an approach to enhance Henderso…" at bounding box center [582, 336] width 1164 height 388
click at [756, 399] on div "After identifying the challenges, we formulated an approach to enhance Henderso…" at bounding box center [582, 280] width 618 height 261
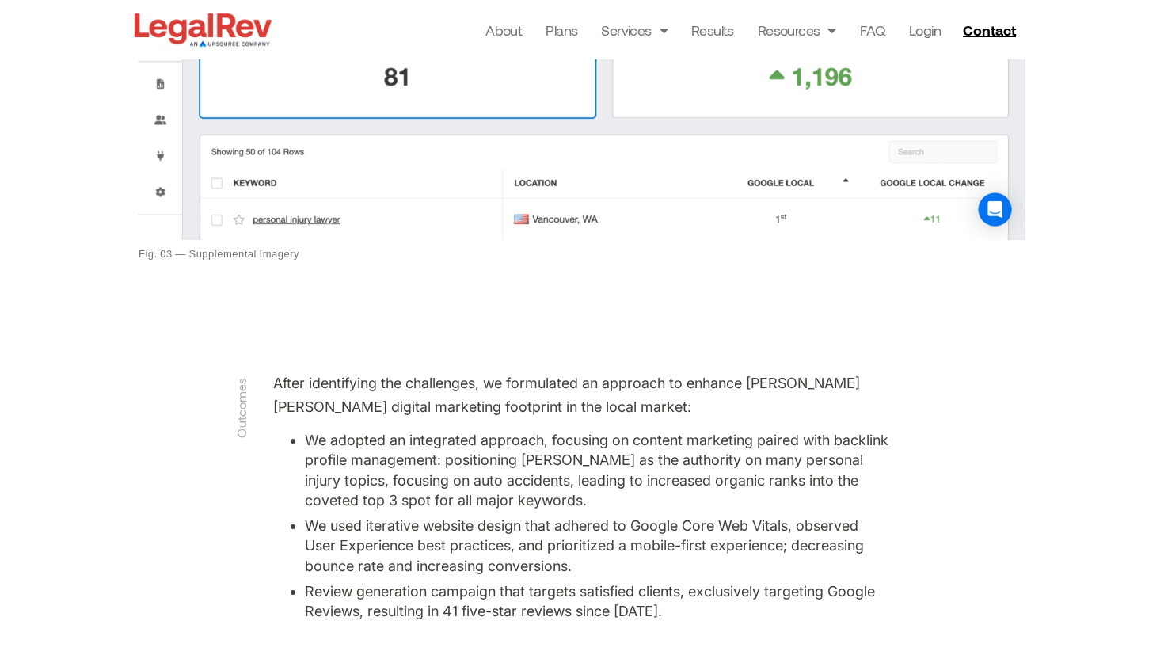
scroll to position [2684, 0]
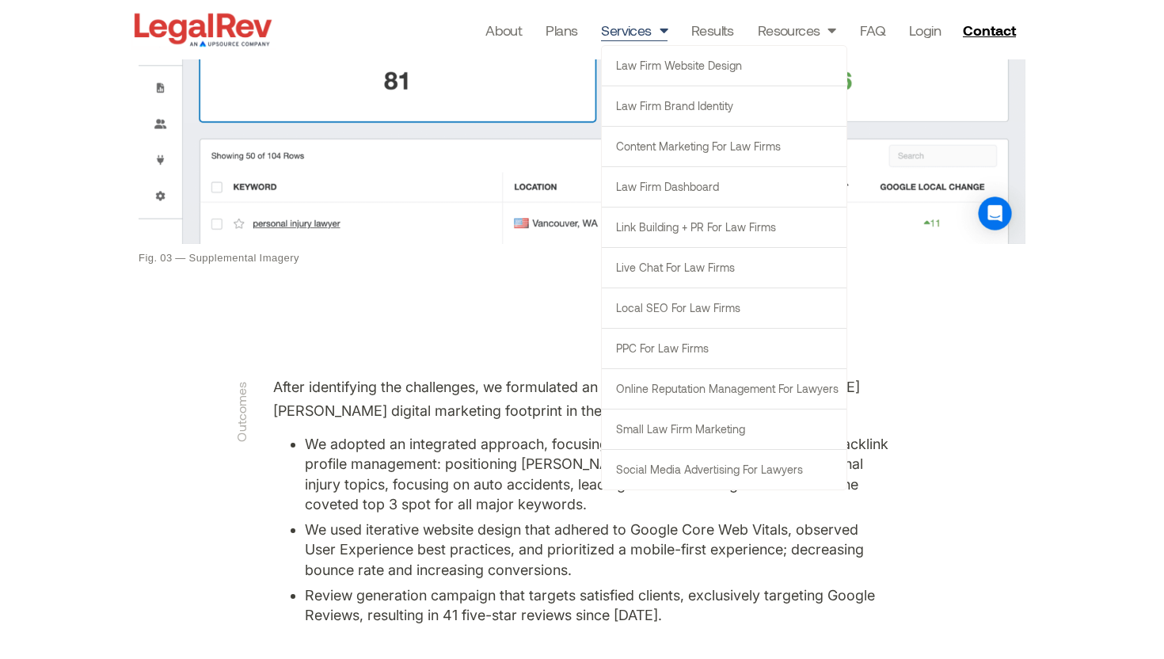
click at [641, 31] on link "Services" at bounding box center [634, 30] width 67 height 22
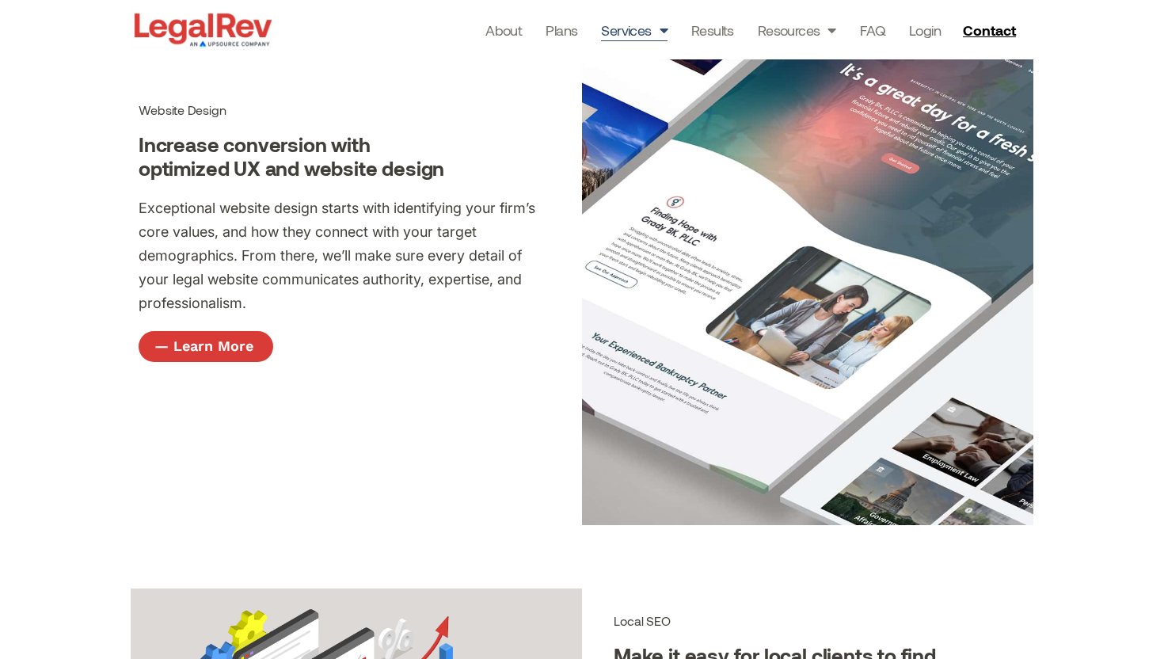
scroll to position [947, 0]
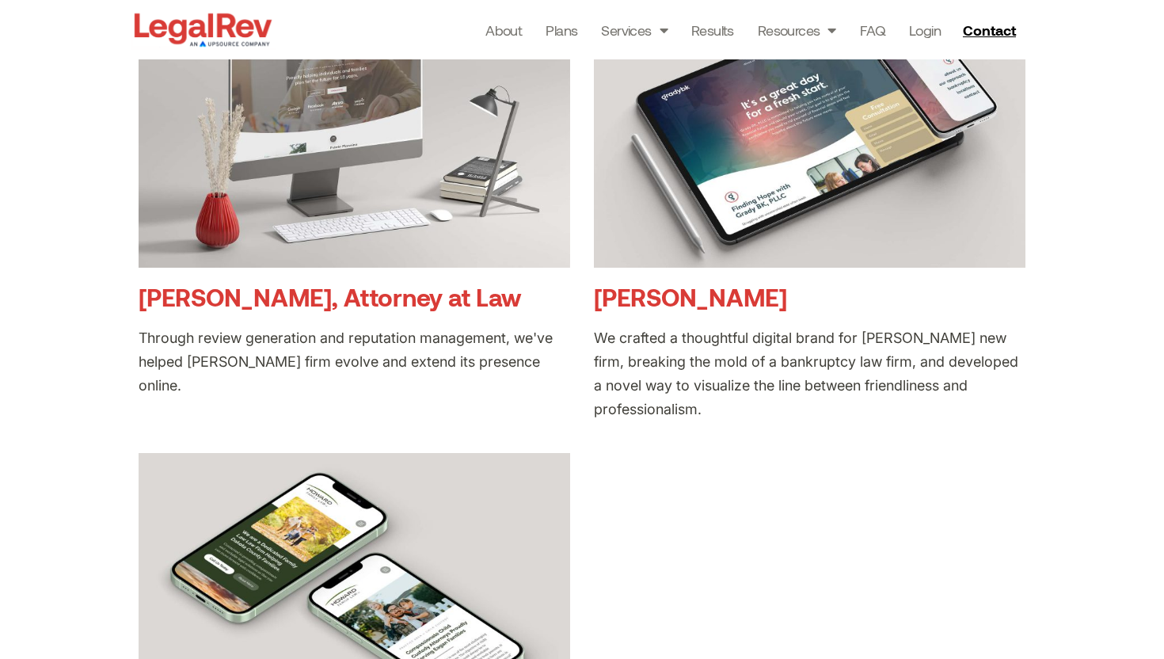
scroll to position [818, 0]
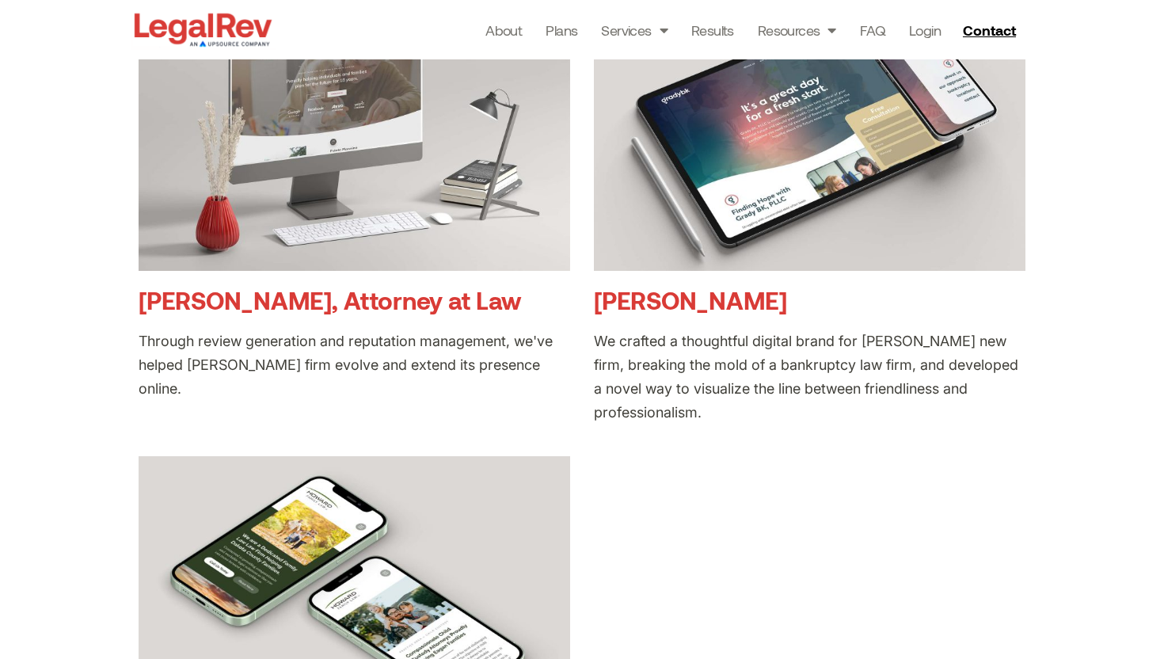
click at [664, 307] on link "Grady BK" at bounding box center [690, 299] width 193 height 29
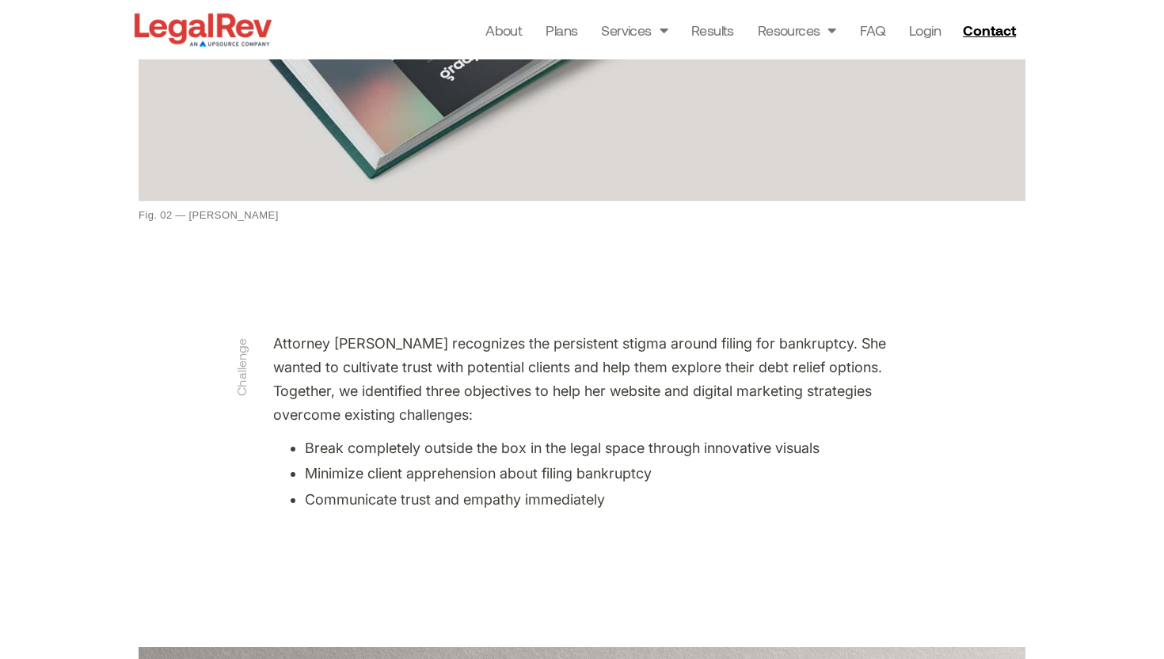
scroll to position [1636, 0]
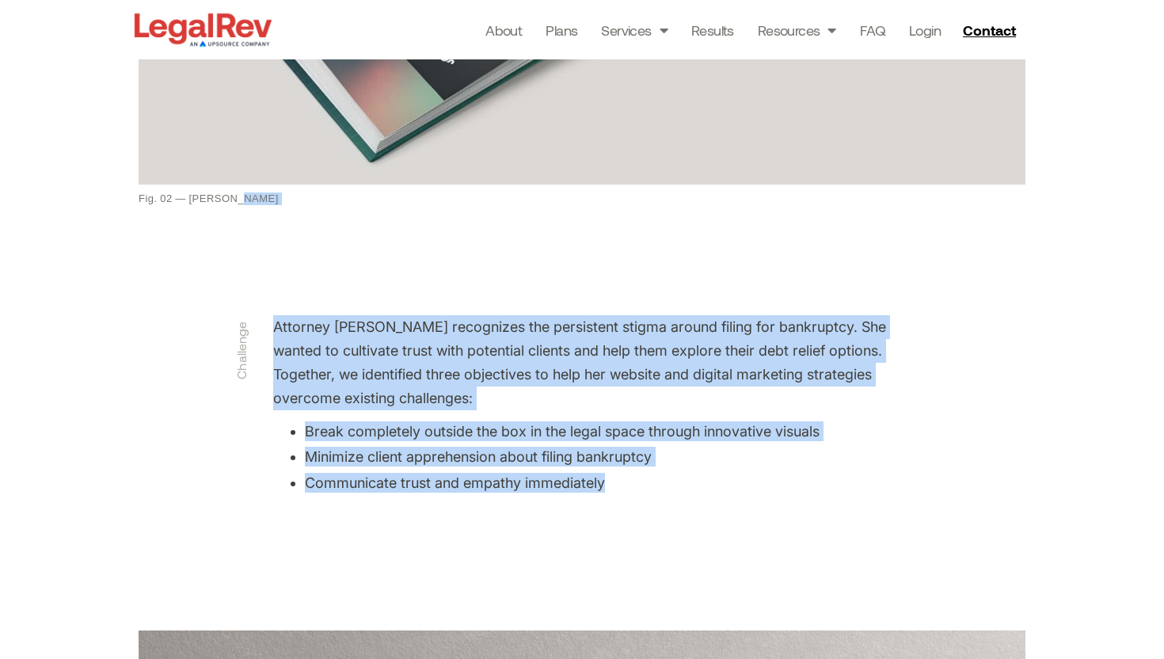
drag, startPoint x: 528, startPoint y: 477, endPoint x: 292, endPoint y: 309, distance: 289.6
click at [257, 304] on div "Case Study [PERSON_NAME] A bankruptcy attorney based in [US_STATE] was looking …" at bounding box center [582, 263] width 1164 height 3799
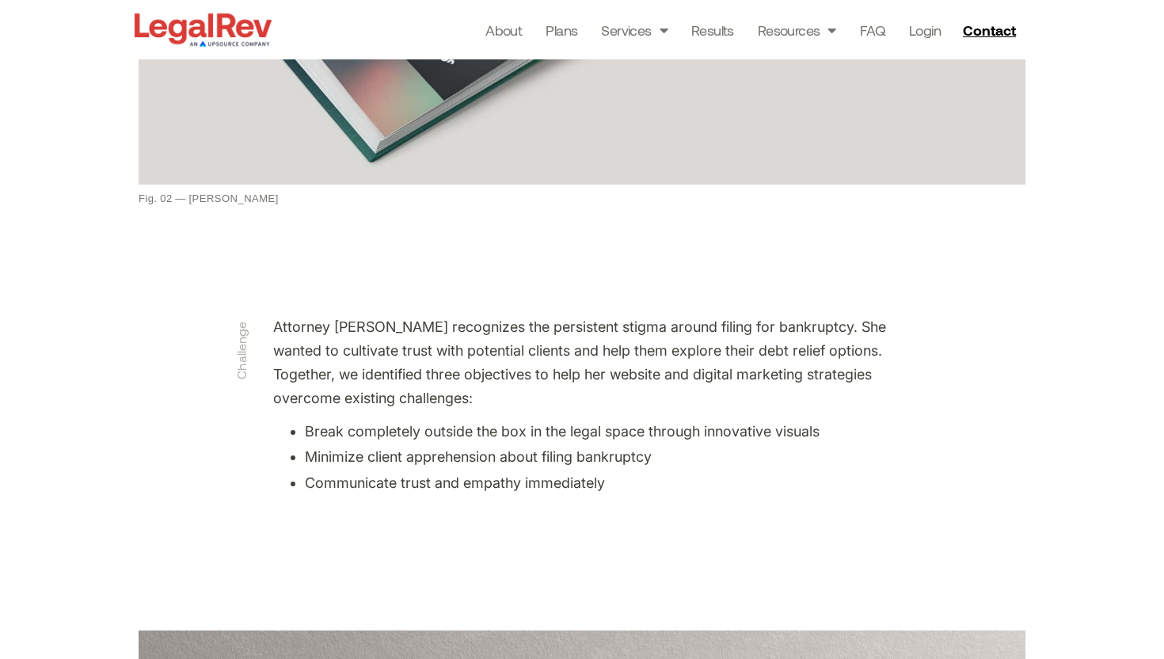
drag, startPoint x: 536, startPoint y: 374, endPoint x: 533, endPoint y: 384, distance: 10.8
click at [536, 374] on p "Attorney Jessica Grady recognizes the persistent stigma around filing for bankr…" at bounding box center [582, 362] width 618 height 95
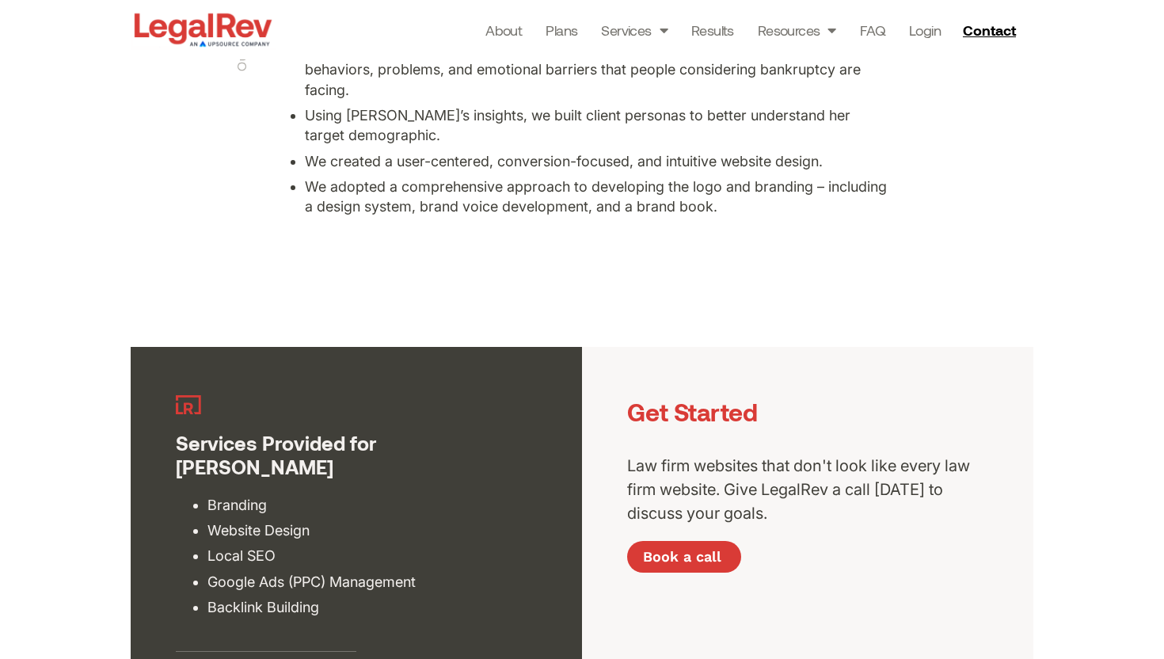
scroll to position [2943, 0]
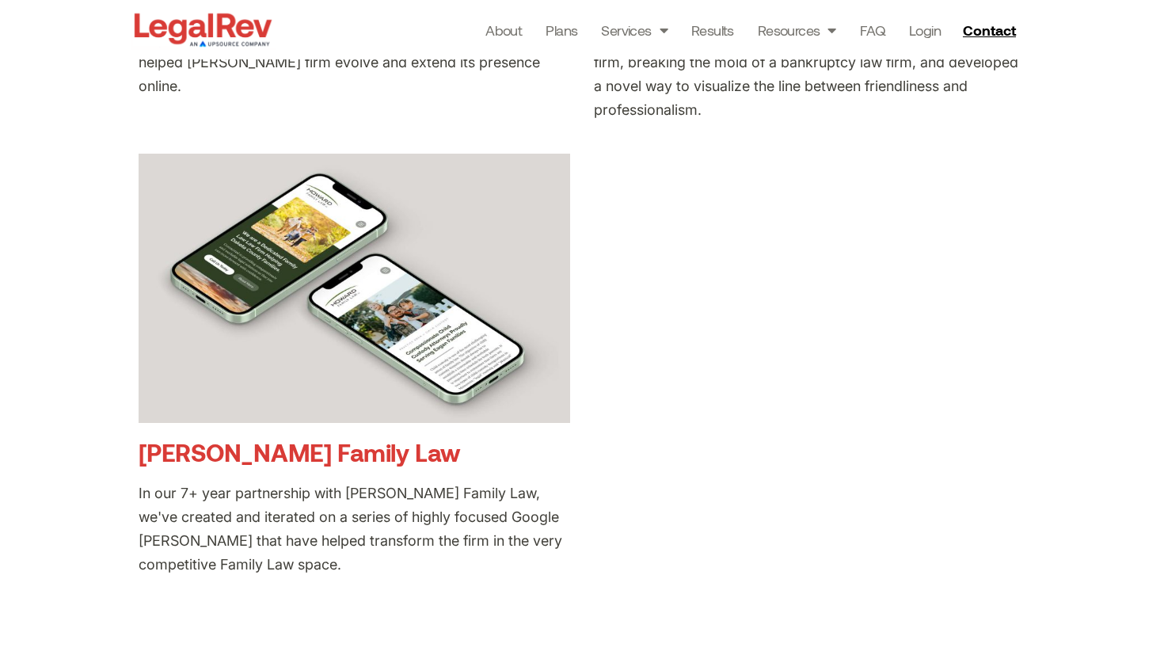
scroll to position [1121, 0]
click at [297, 462] on link "[PERSON_NAME] Family Law" at bounding box center [299, 450] width 321 height 29
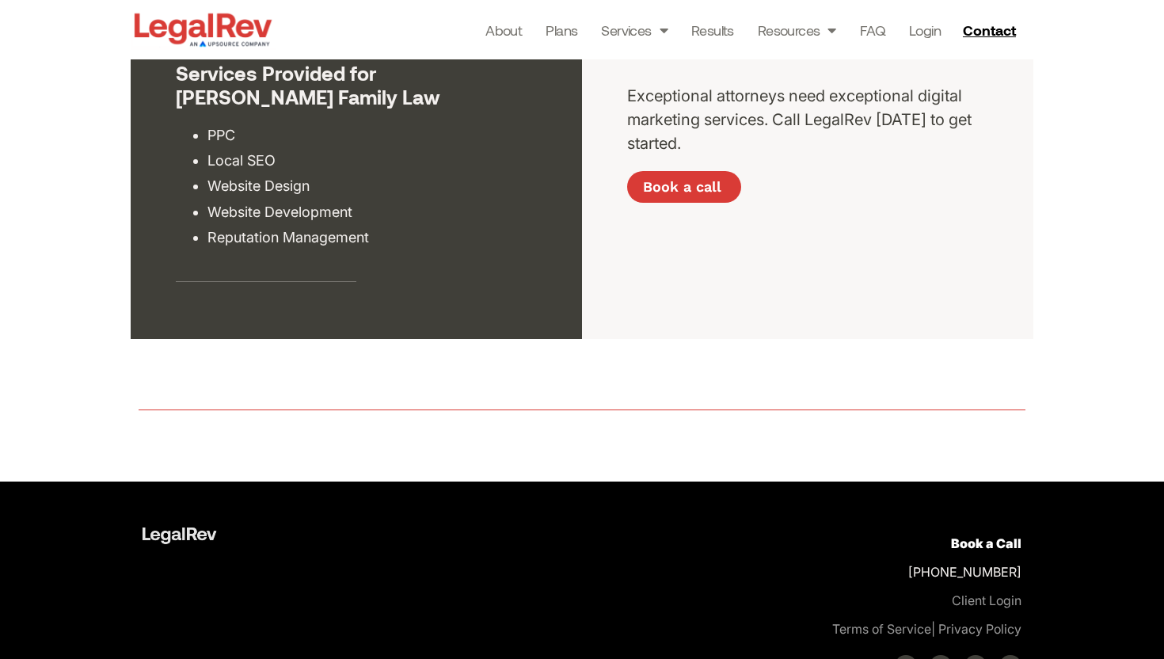
scroll to position [3284, 0]
